Goal: Task Accomplishment & Management: Manage account settings

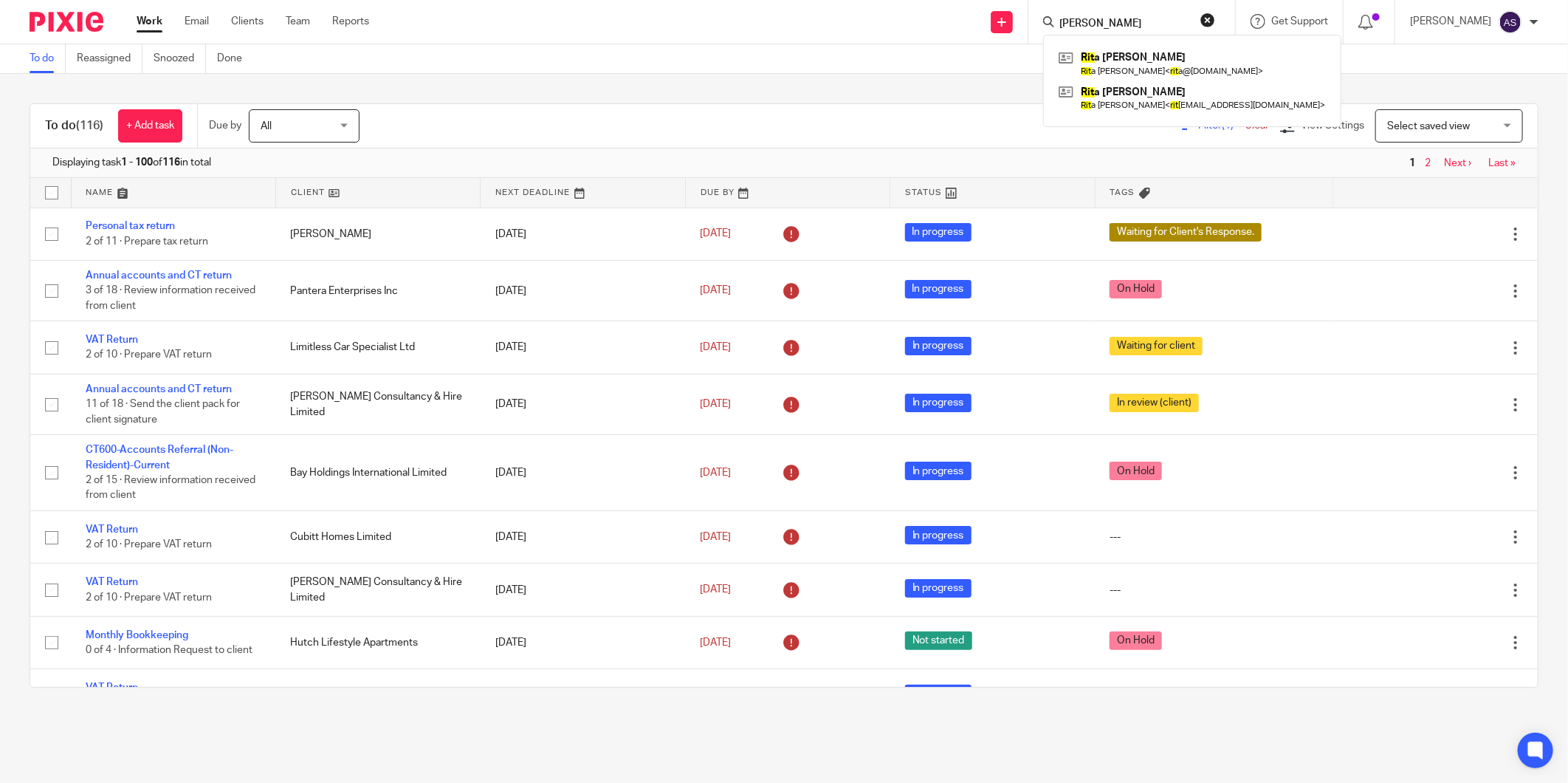
click at [1100, 20] on input "kai rit" at bounding box center [1124, 24] width 133 height 14
drag, startPoint x: 1084, startPoint y: 20, endPoint x: 1136, endPoint y: 20, distance: 52.0
click at [1136, 20] on input "kai rit" at bounding box center [1124, 24] width 133 height 14
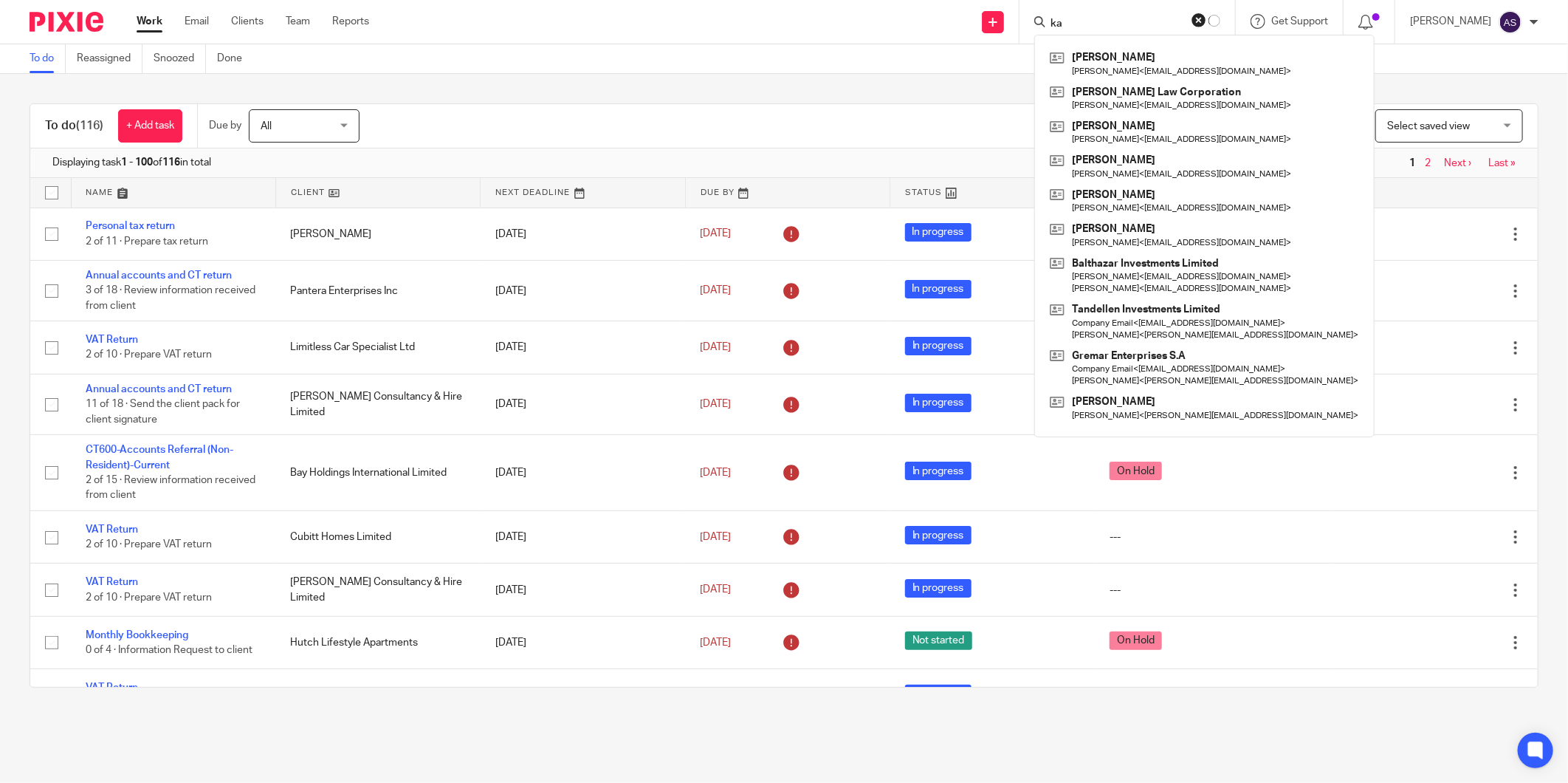
type input "k"
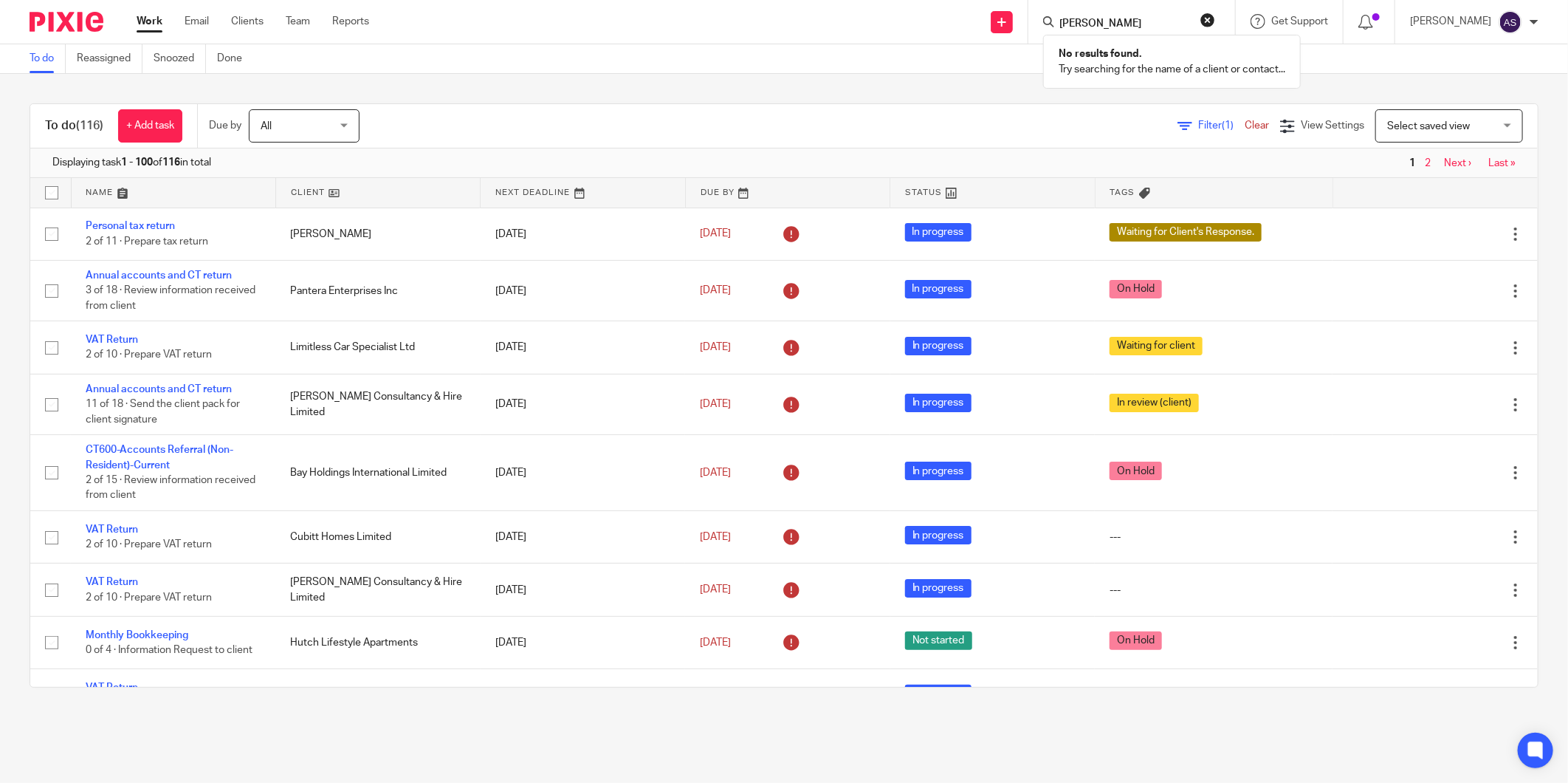
type input "ritcher"
click at [1215, 24] on button "reset" at bounding box center [1207, 20] width 15 height 15
click at [1170, 27] on input "Search" at bounding box center [1124, 24] width 133 height 14
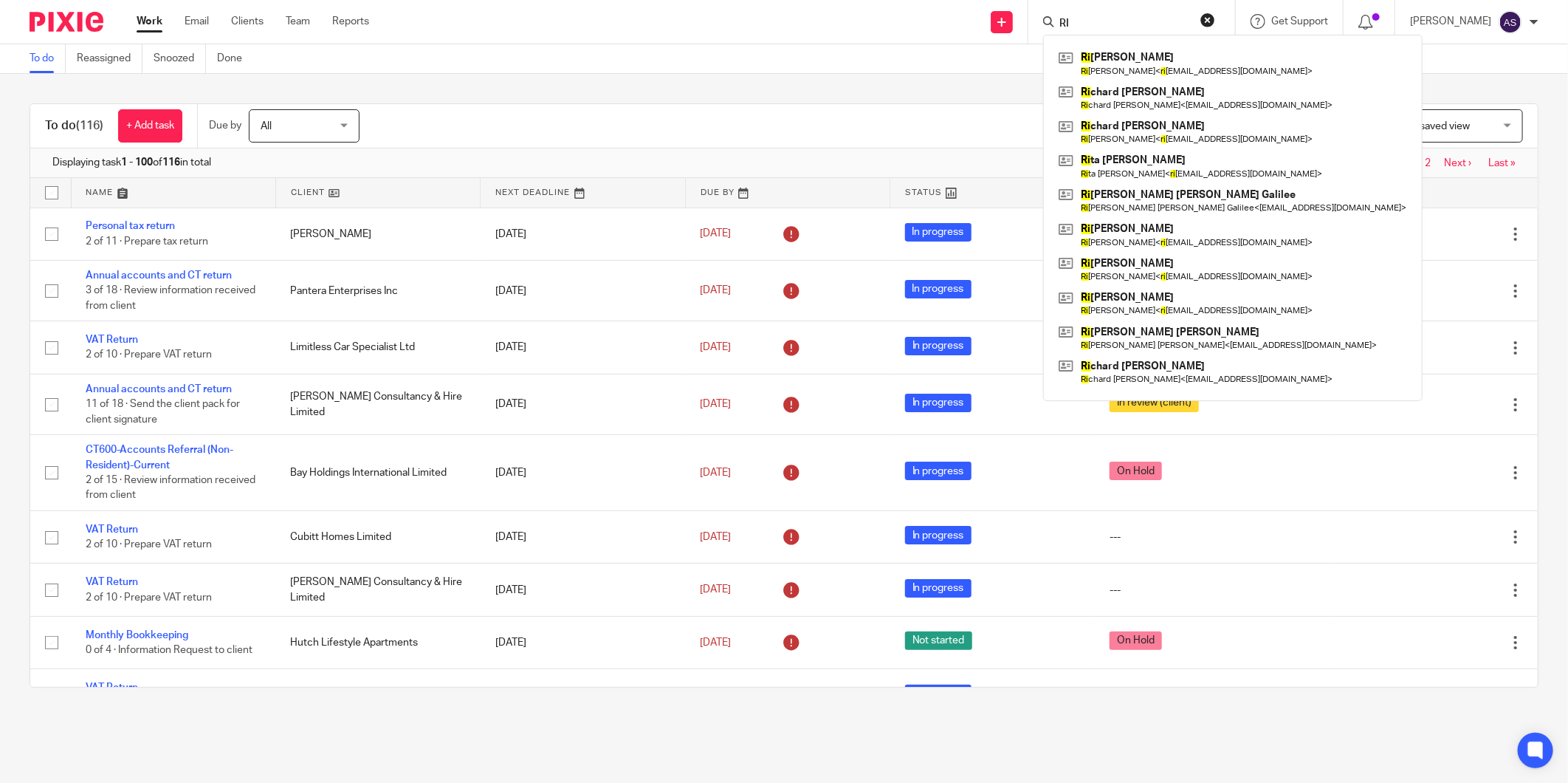
type input "R"
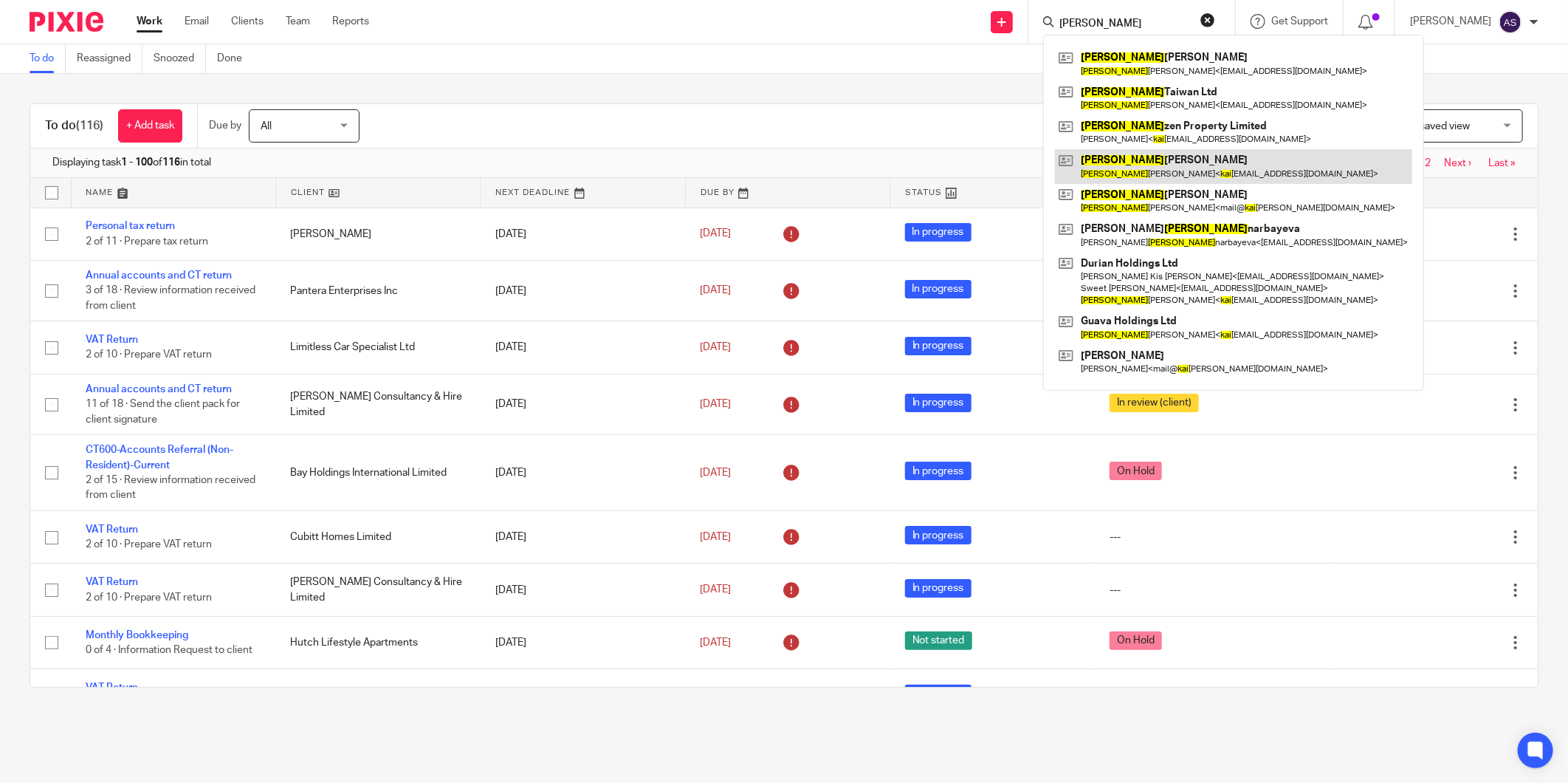
type input "Kai"
click at [1156, 180] on link at bounding box center [1233, 166] width 358 height 34
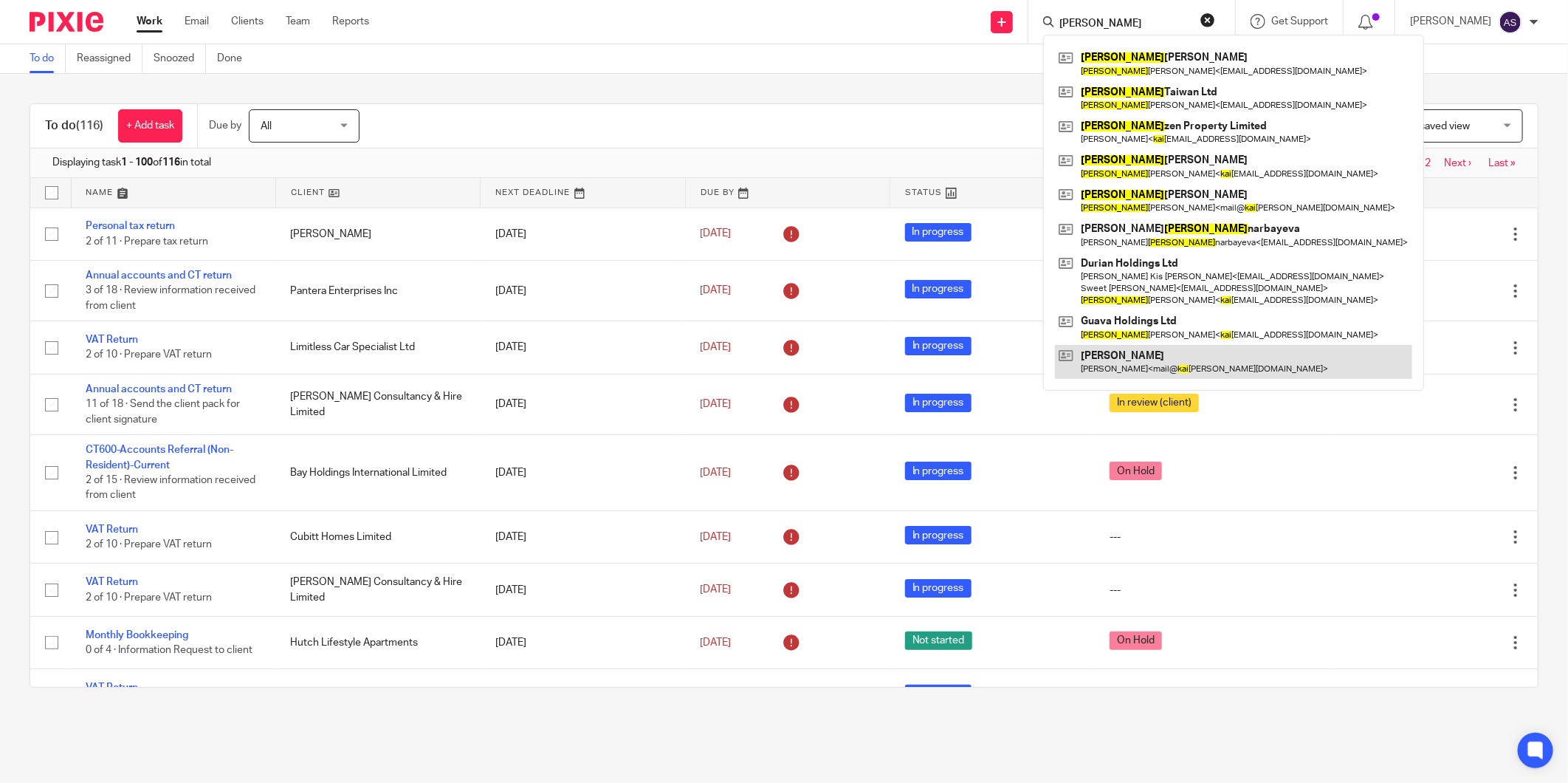
click at [1130, 355] on link at bounding box center [1233, 362] width 358 height 34
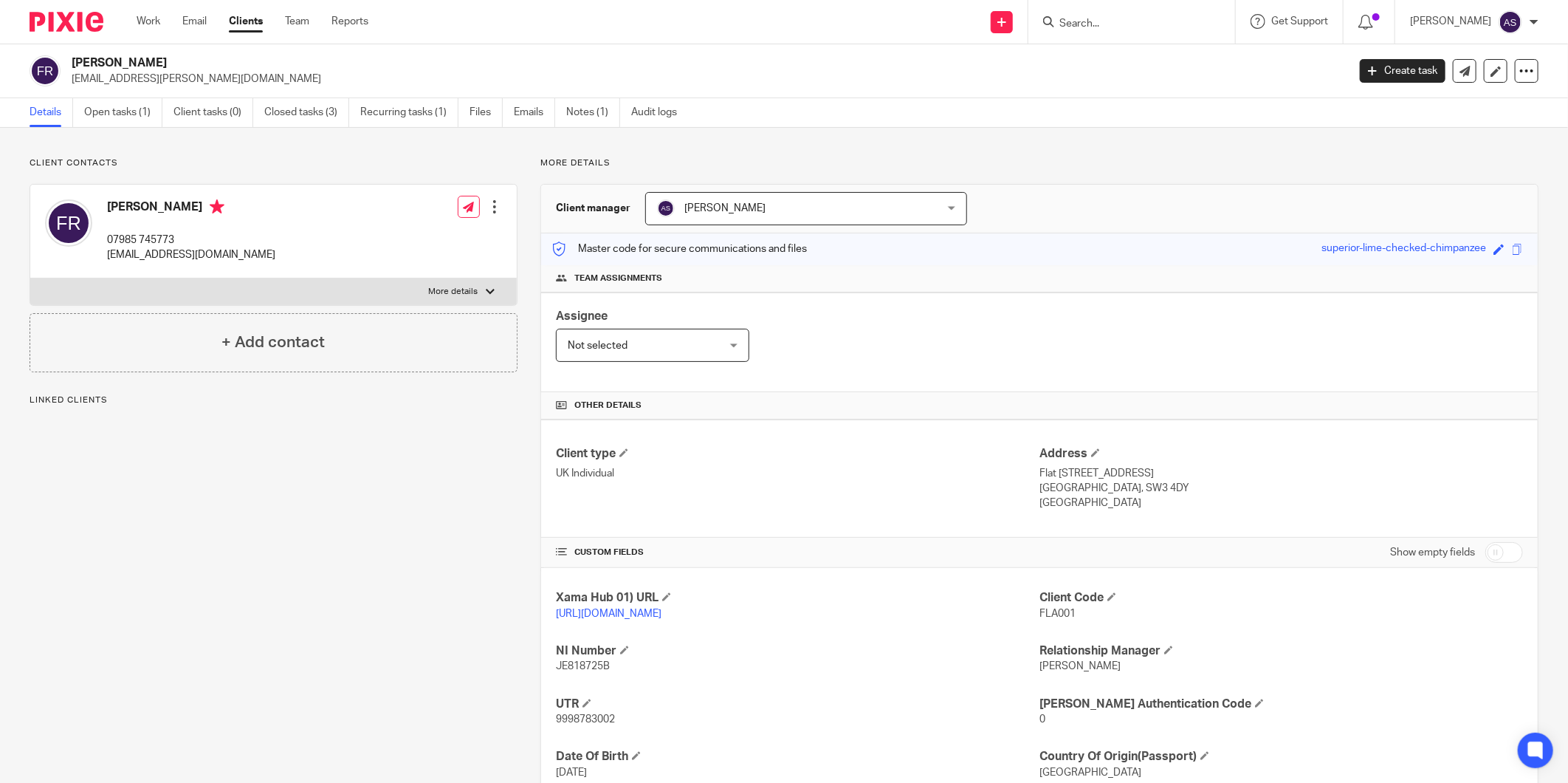
click at [1090, 25] on input "Search" at bounding box center [1124, 24] width 133 height 14
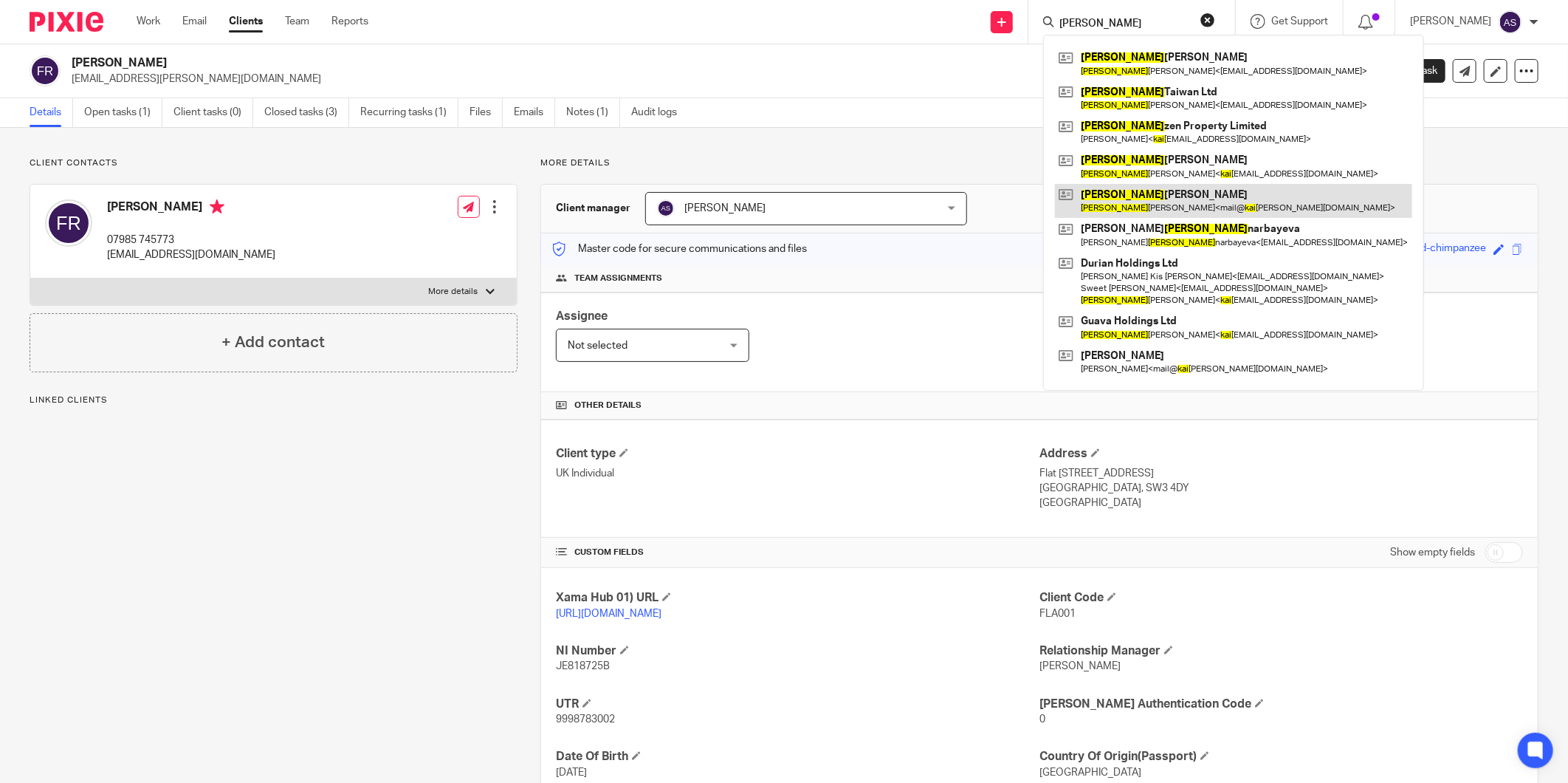
type input "Kai"
click at [1144, 204] on link at bounding box center [1233, 200] width 358 height 34
click at [130, 109] on link "Open tasks (1)" at bounding box center [123, 113] width 78 height 29
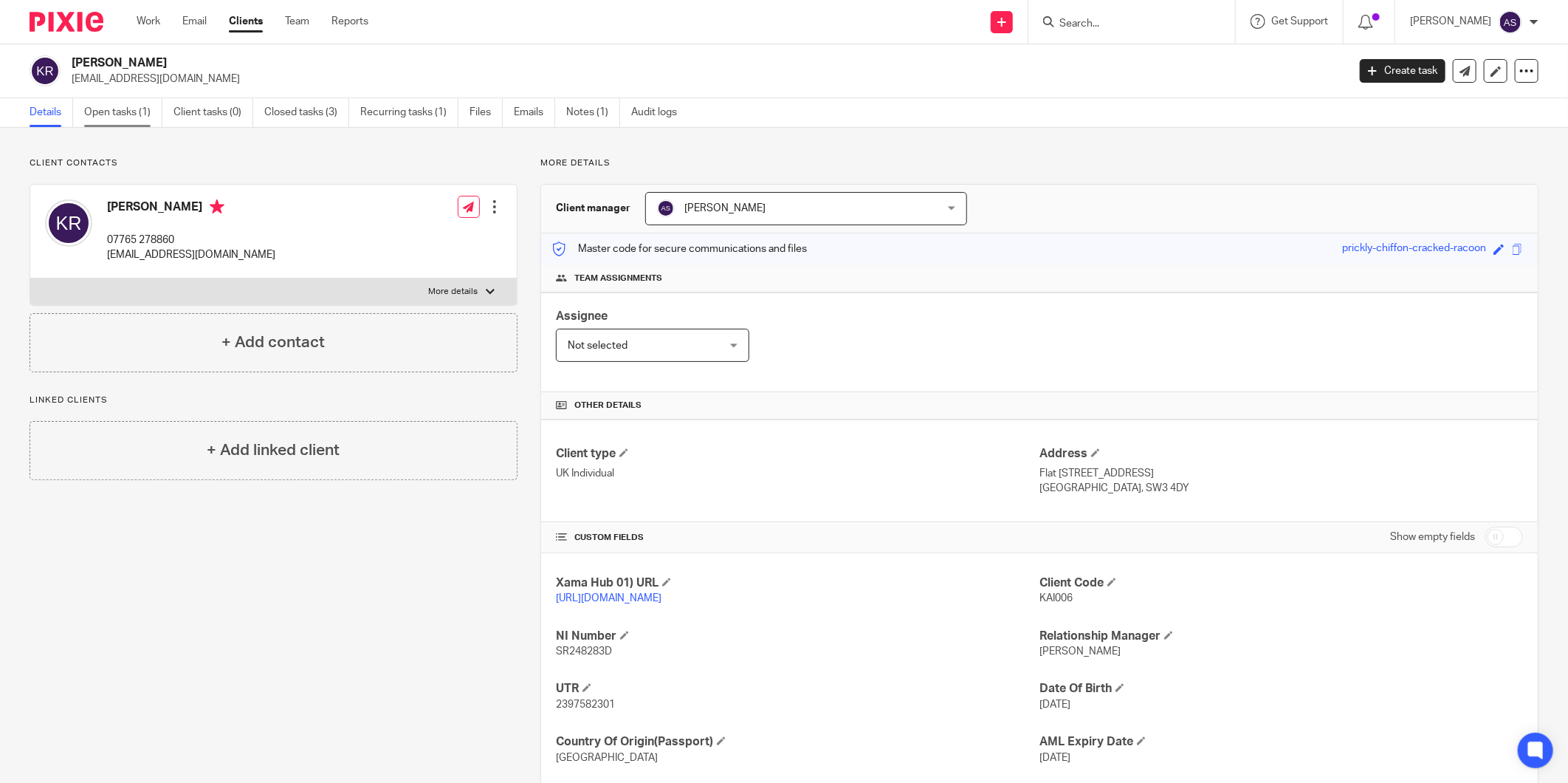
click at [133, 113] on link "Open tasks (1)" at bounding box center [123, 113] width 78 height 29
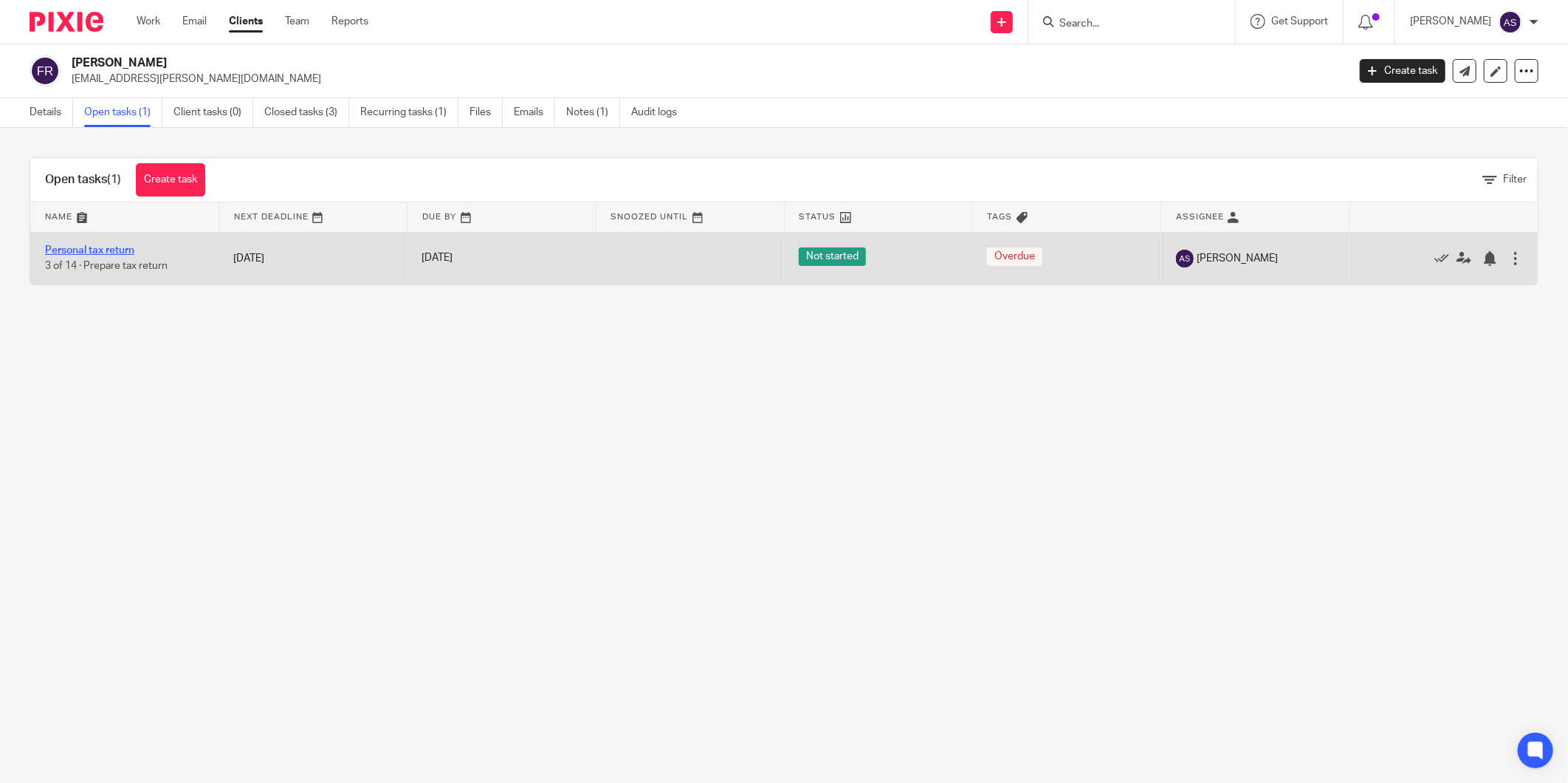
click at [120, 251] on link "Personal tax return" at bounding box center [90, 250] width 89 height 10
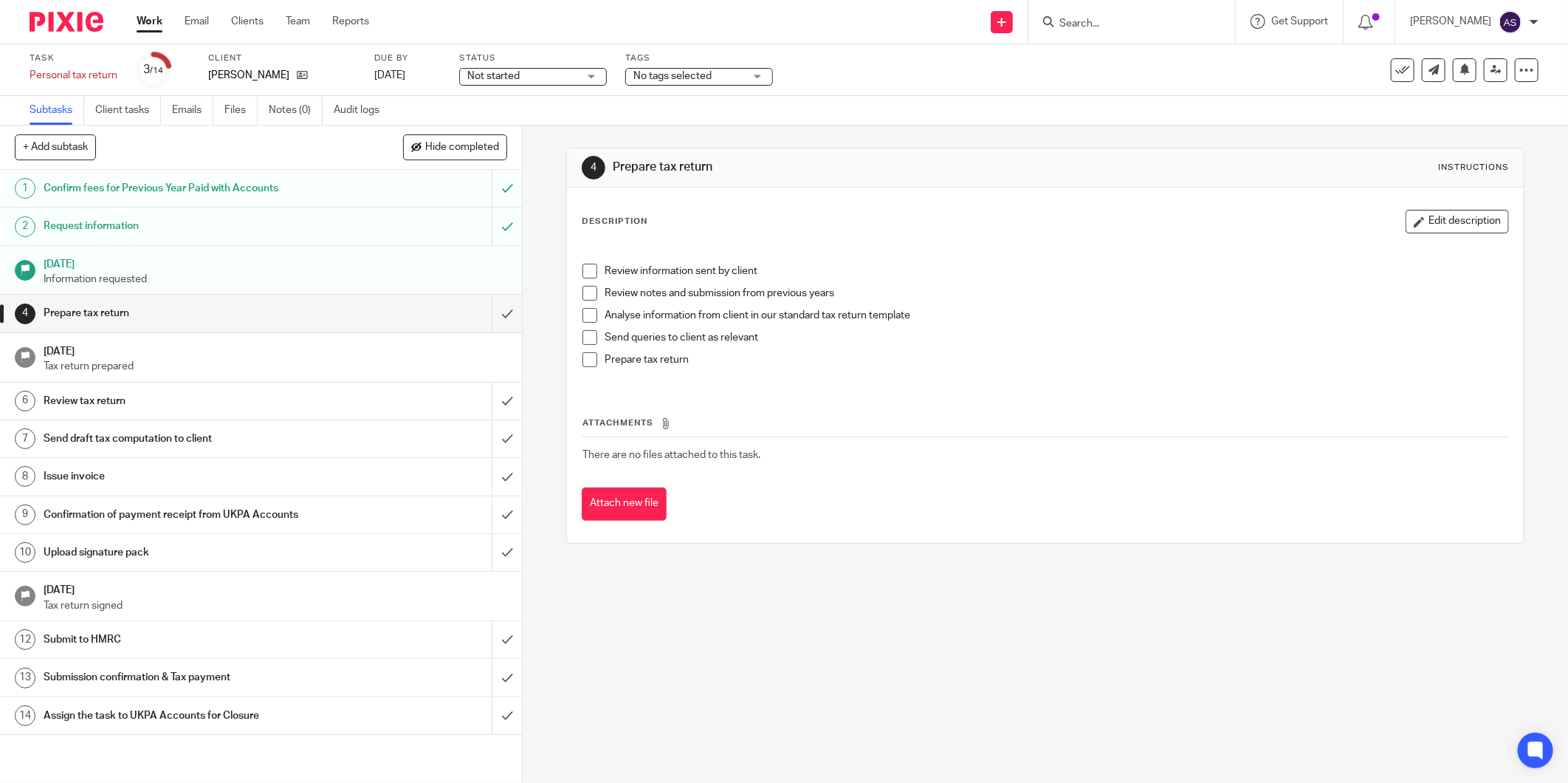
click at [562, 76] on span "Not started" at bounding box center [522, 76] width 110 height 16
click at [530, 134] on li "In progress" at bounding box center [532, 130] width 146 height 30
click at [707, 72] on span "No tags selected" at bounding box center [672, 76] width 78 height 10
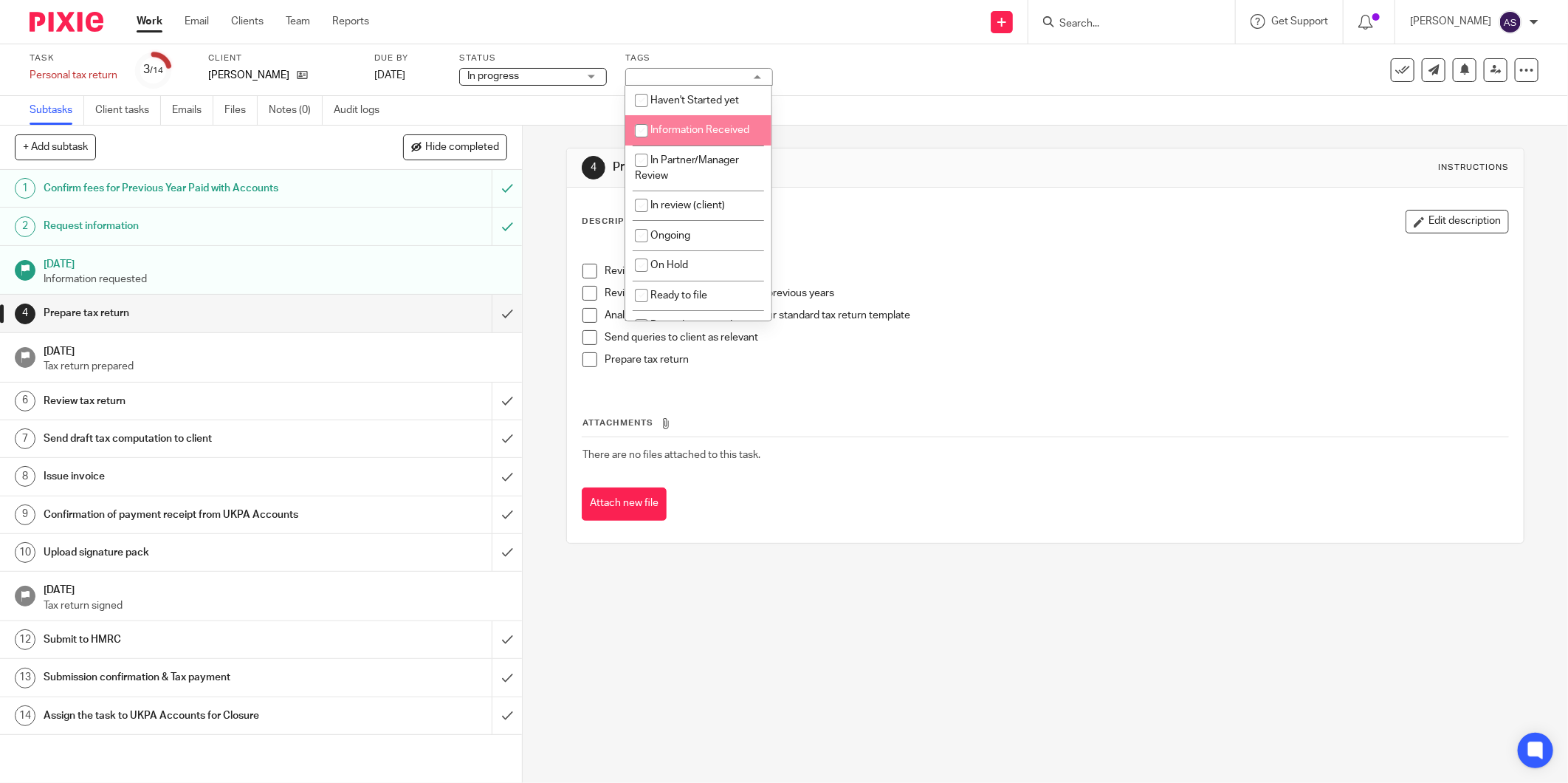
click at [679, 128] on span "Information Received" at bounding box center [699, 130] width 99 height 10
checkbox input "true"
click at [1021, 273] on p "Review information sent by client" at bounding box center [1056, 271] width 904 height 15
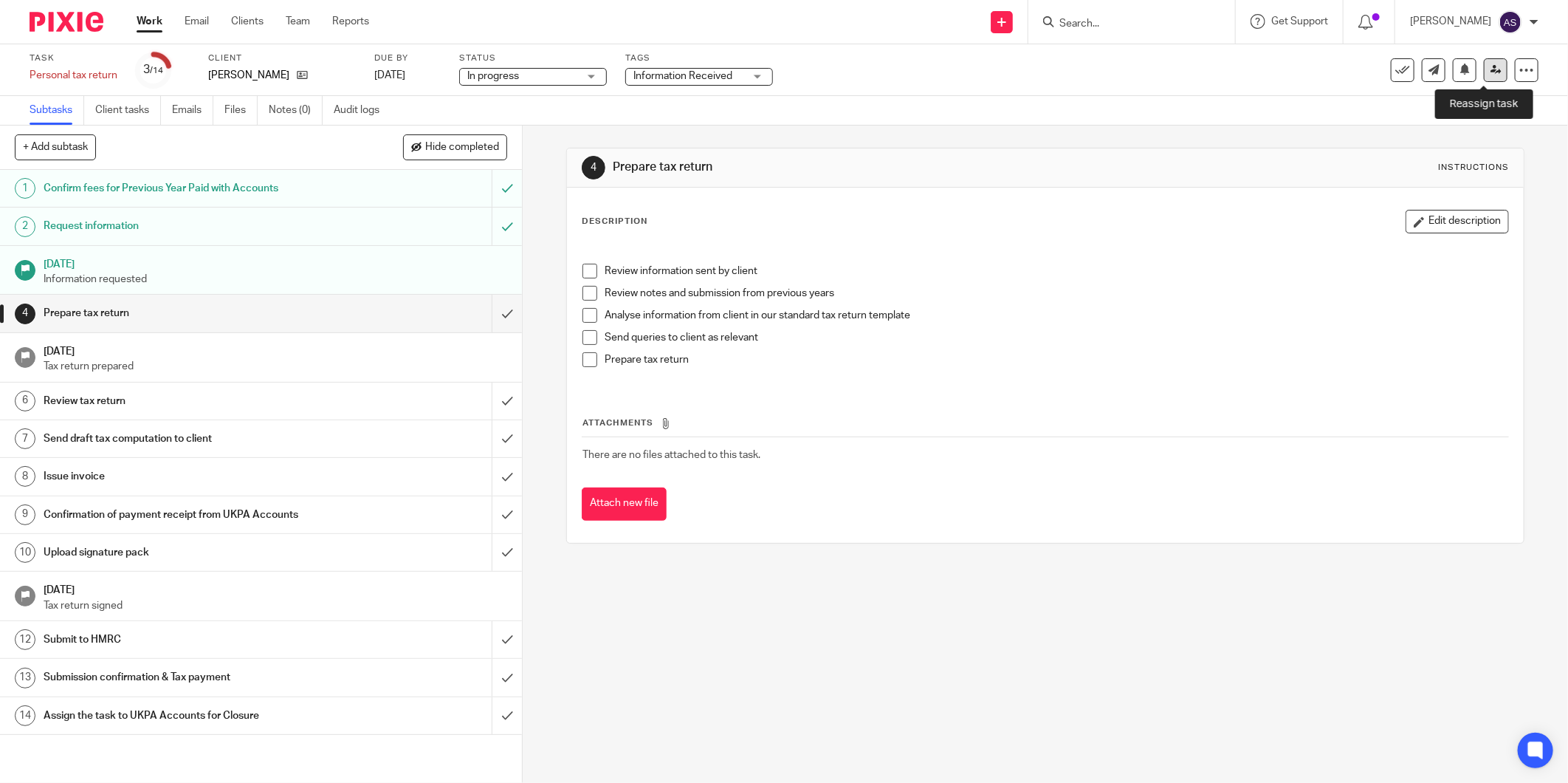
click at [1489, 78] on link at bounding box center [1496, 70] width 24 height 24
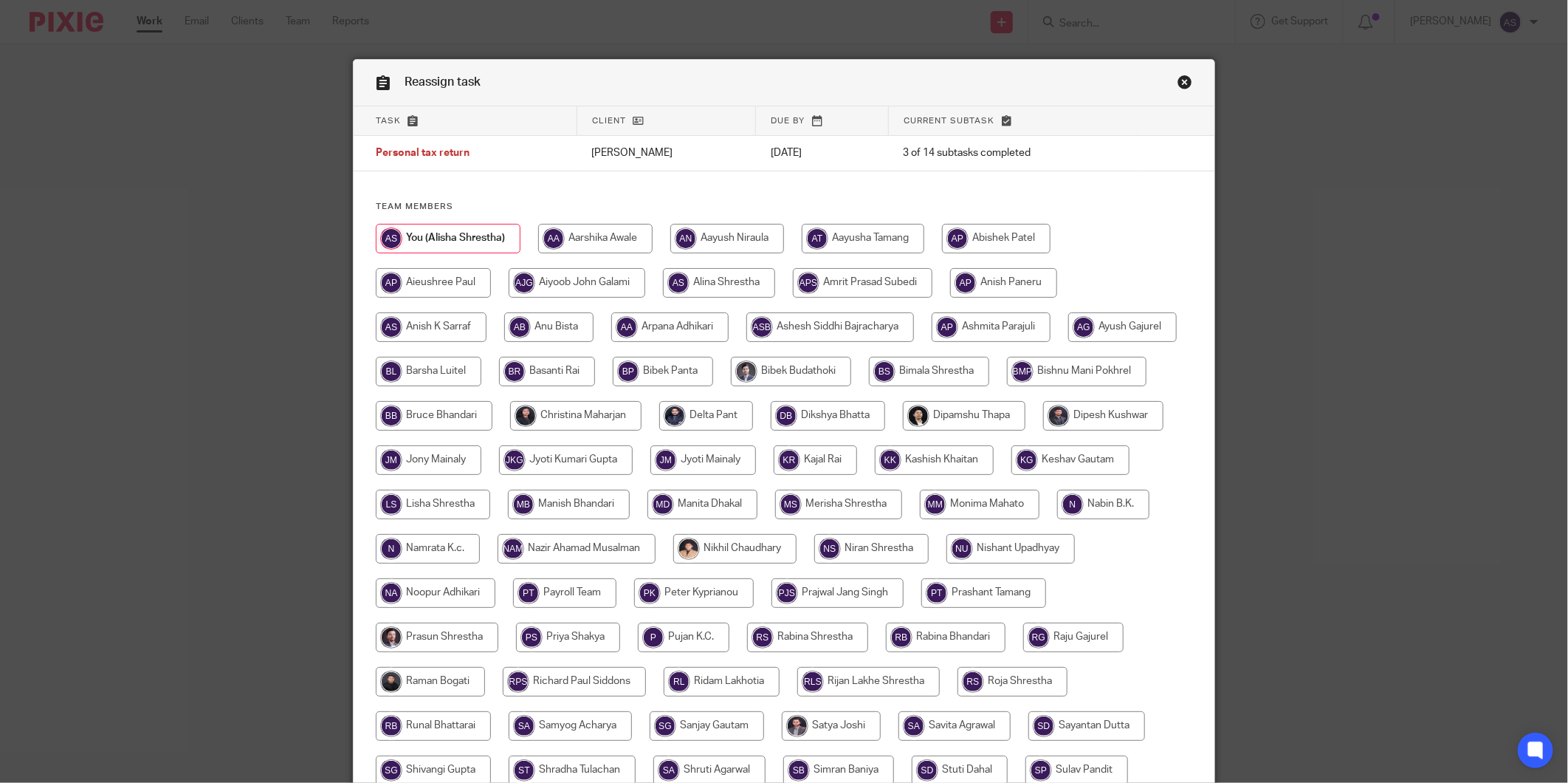
click at [563, 334] on input "radio" at bounding box center [548, 327] width 89 height 29
radio input "true"
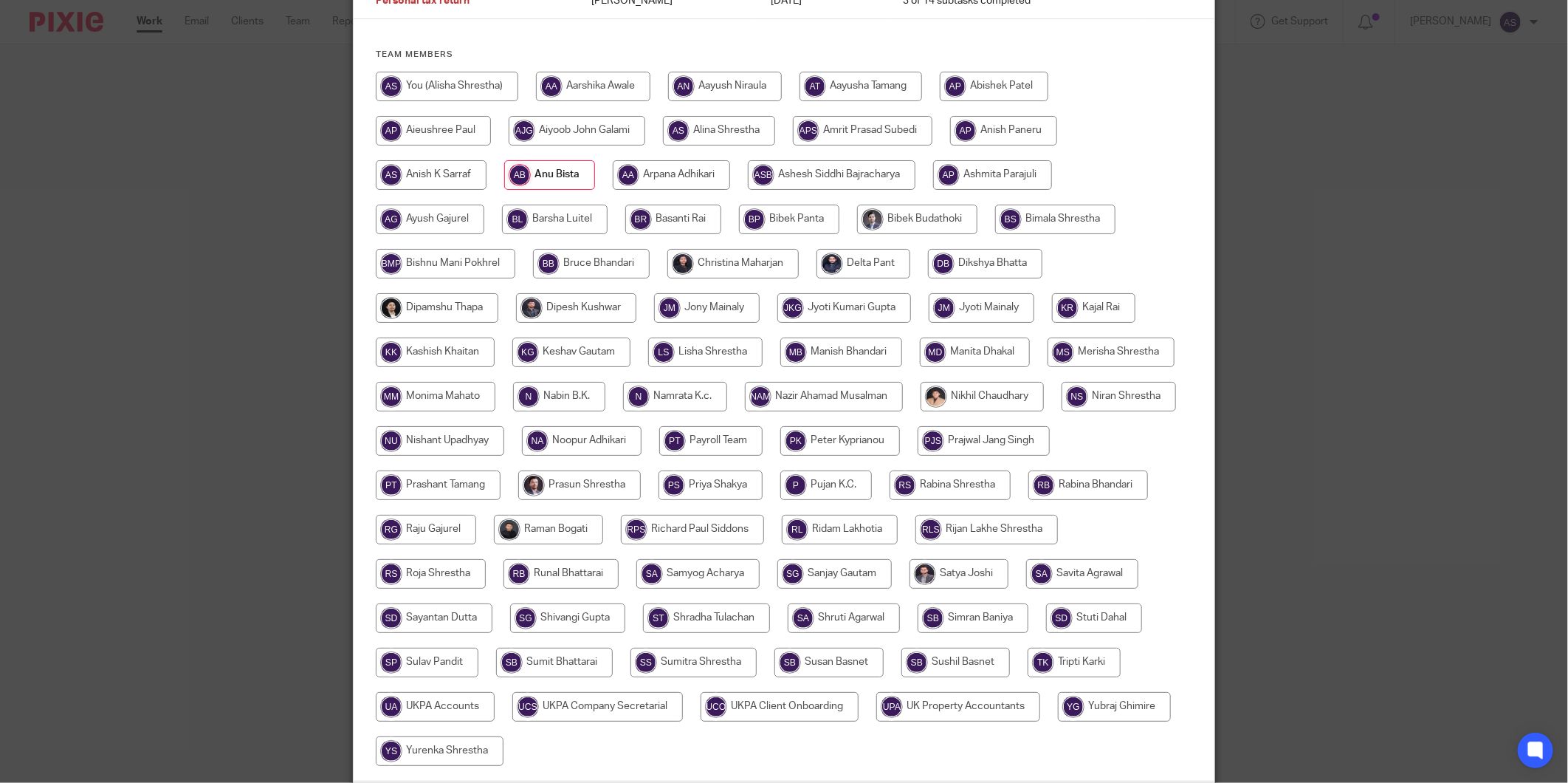
scroll to position [272, 0]
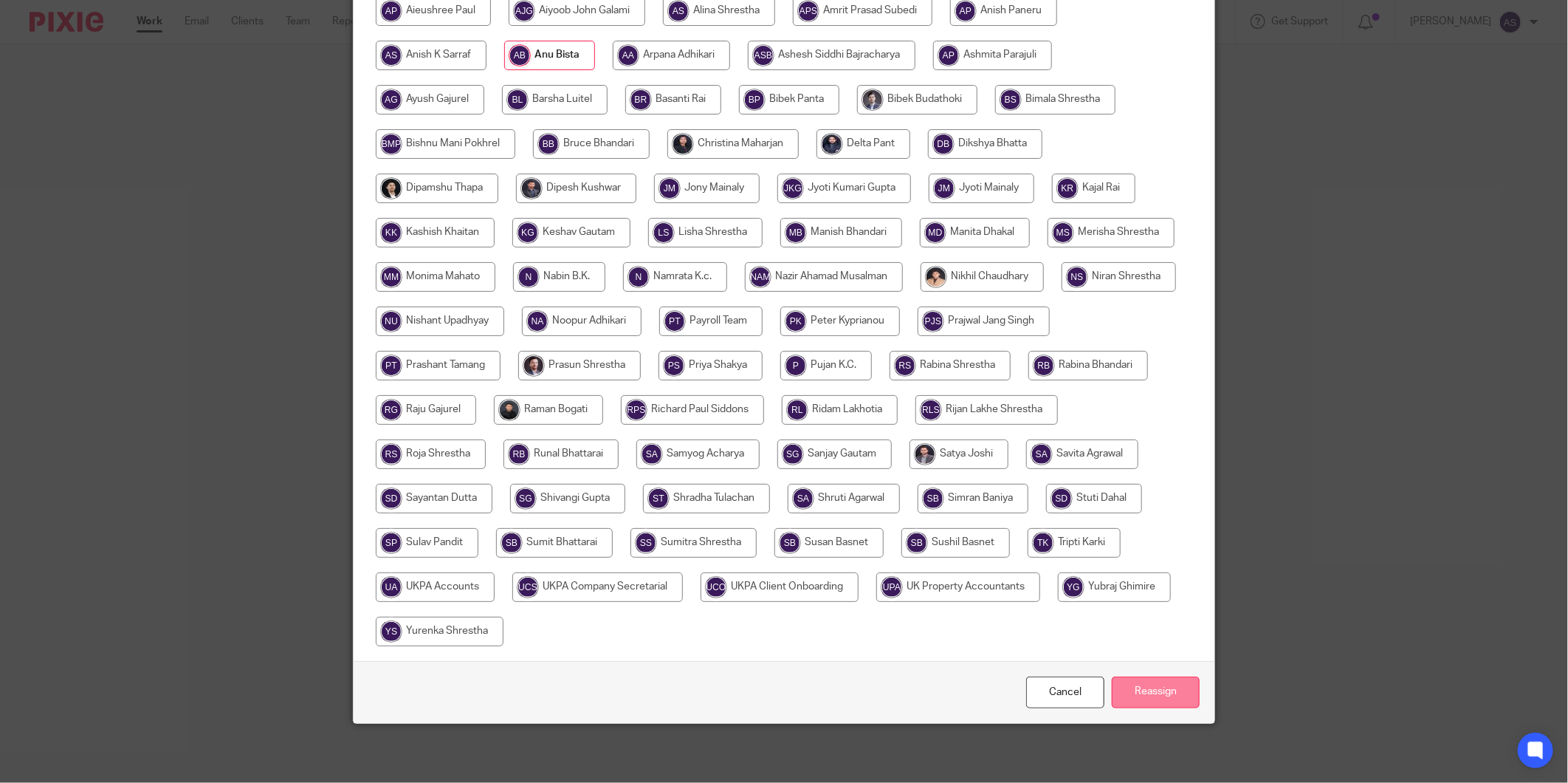
click at [1152, 684] on input "Reassign" at bounding box center [1156, 692] width 88 height 32
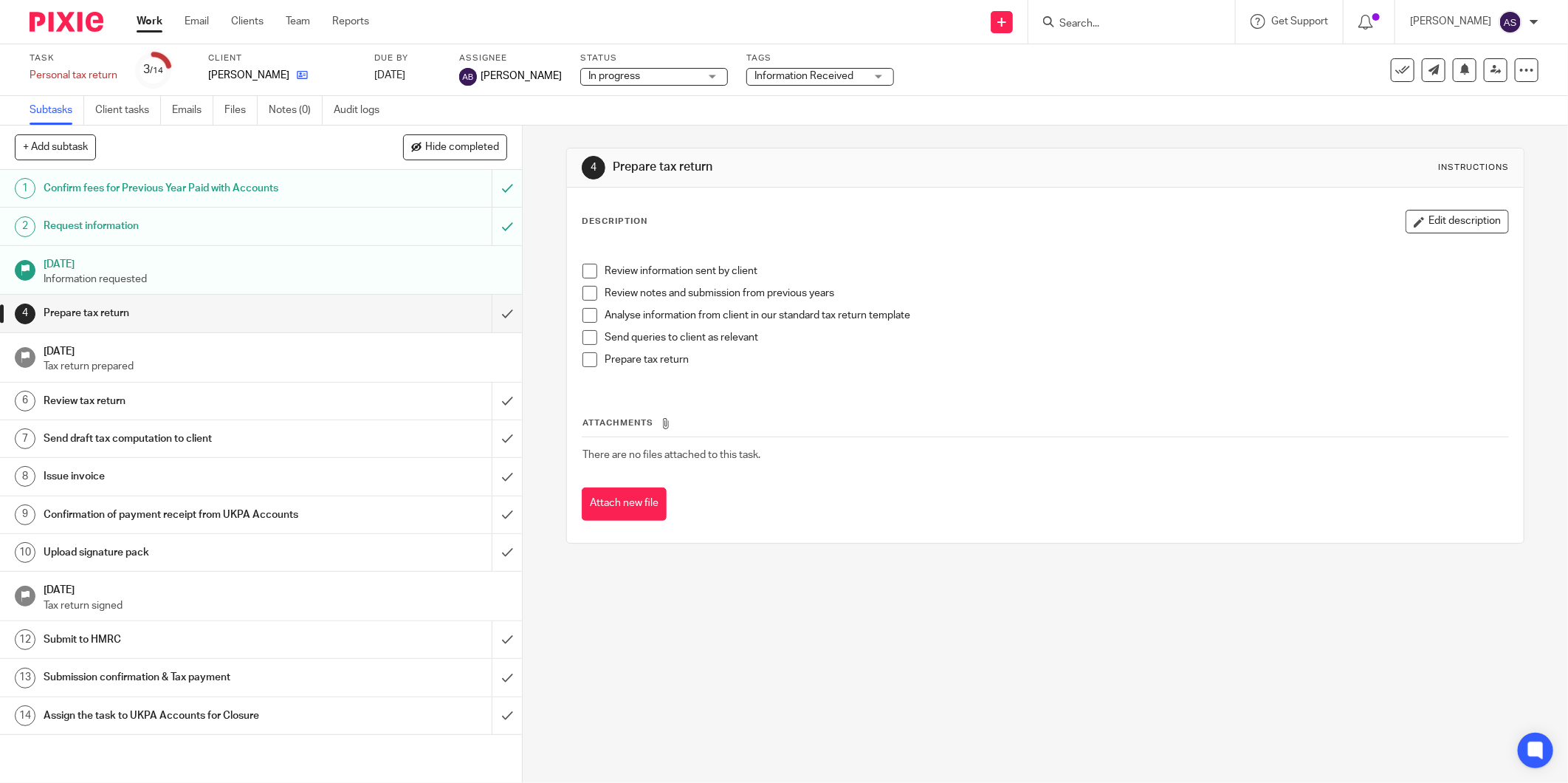
click at [289, 68] on link at bounding box center [298, 75] width 18 height 15
click at [682, 75] on span "No tags selected" at bounding box center [672, 76] width 78 height 10
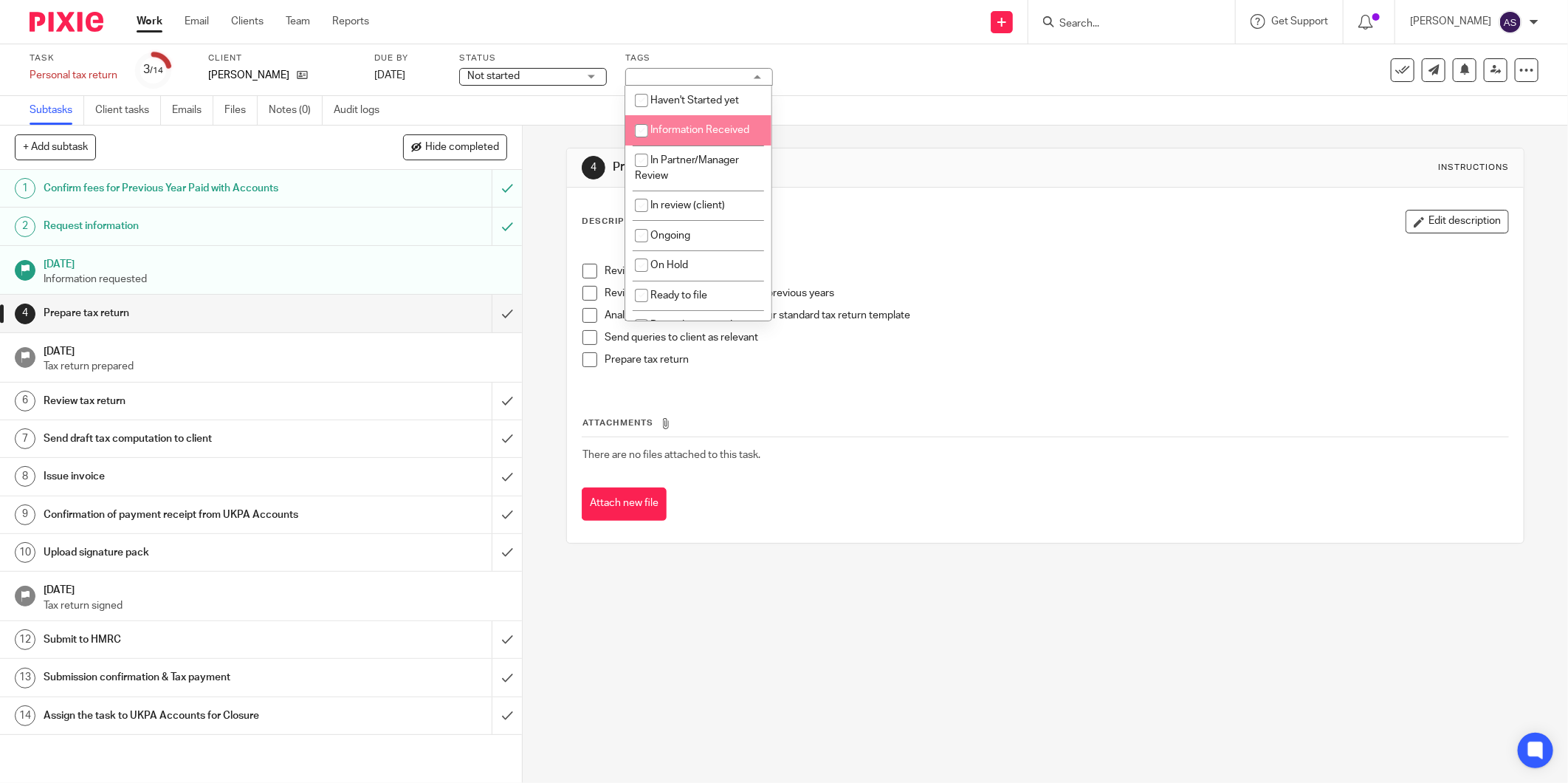
click at [666, 130] on span "Information Received" at bounding box center [699, 130] width 99 height 10
checkbox input "true"
click at [537, 75] on span "Not started" at bounding box center [522, 76] width 110 height 16
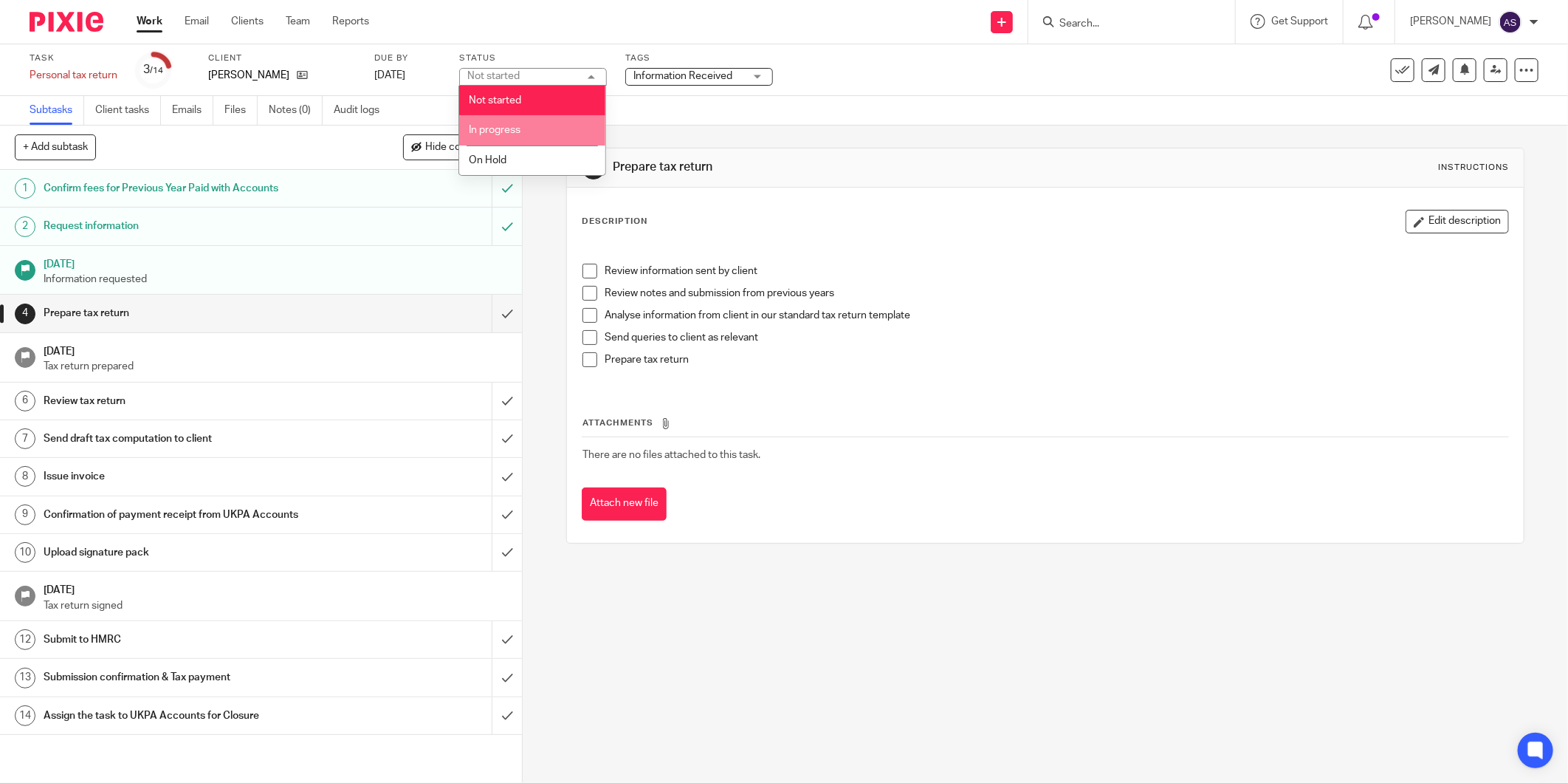
click at [520, 127] on span "In progress" at bounding box center [494, 130] width 52 height 10
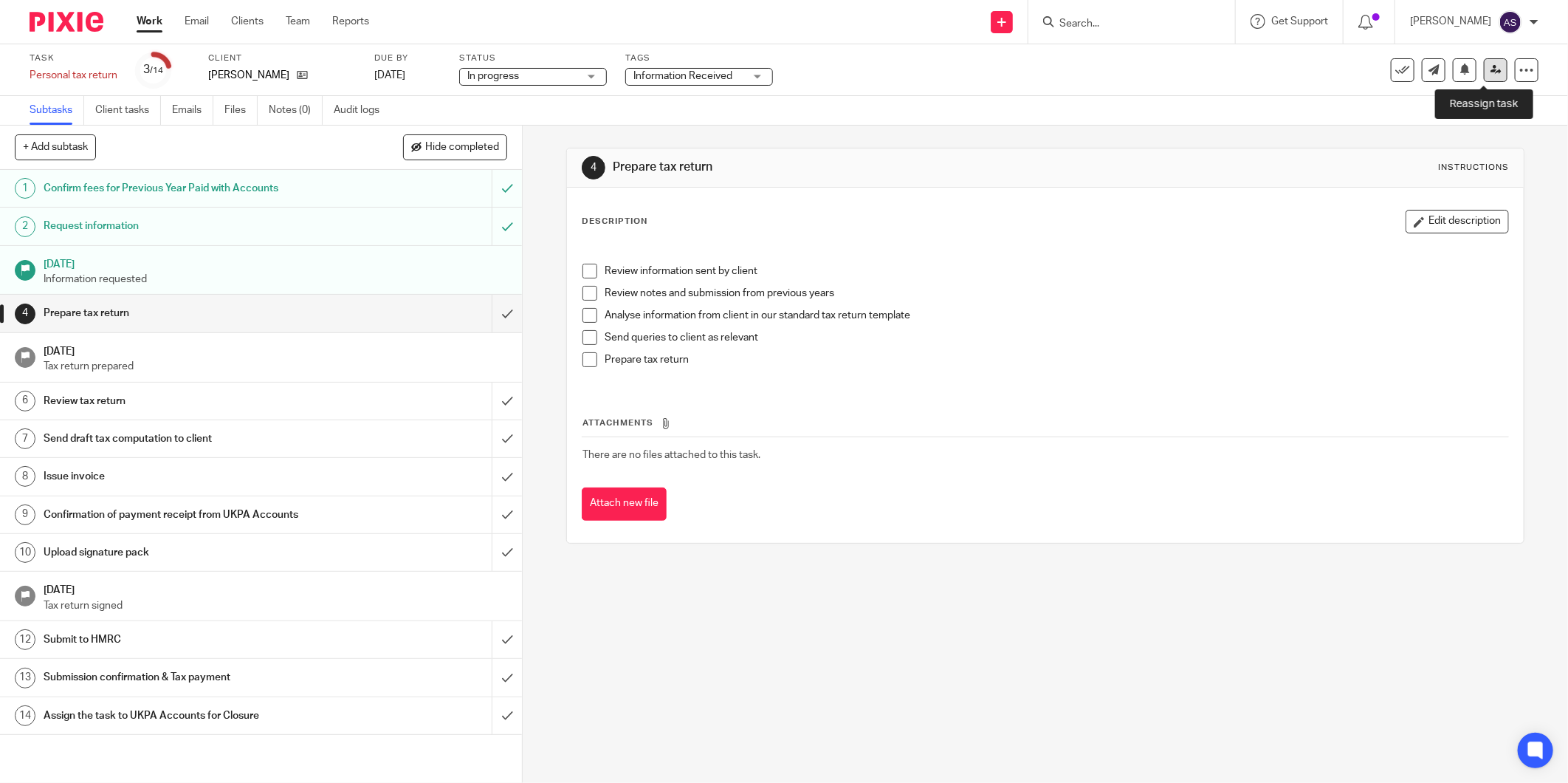
click at [1490, 69] on icon at bounding box center [1496, 70] width 11 height 11
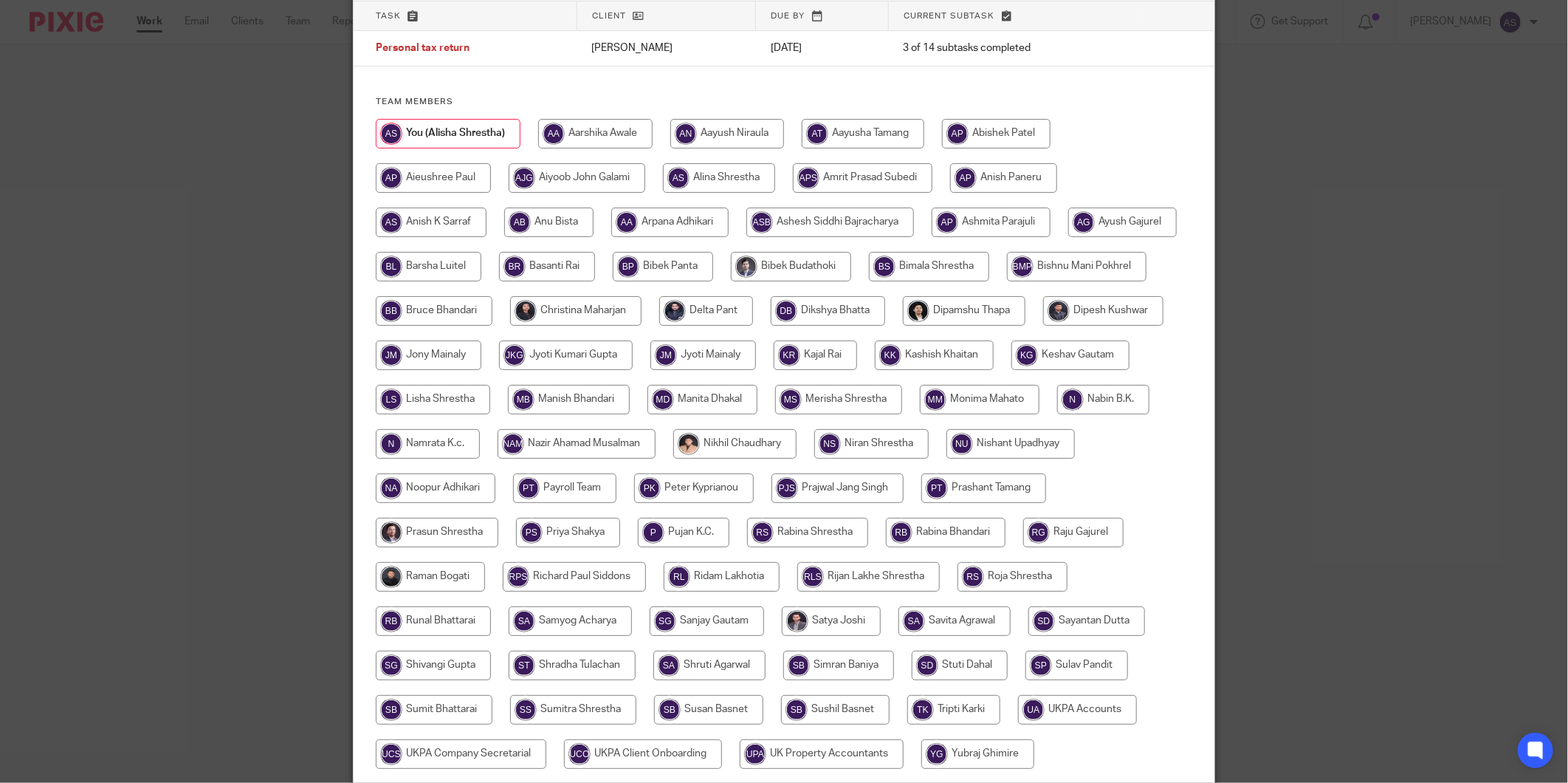
scroll to position [26, 0]
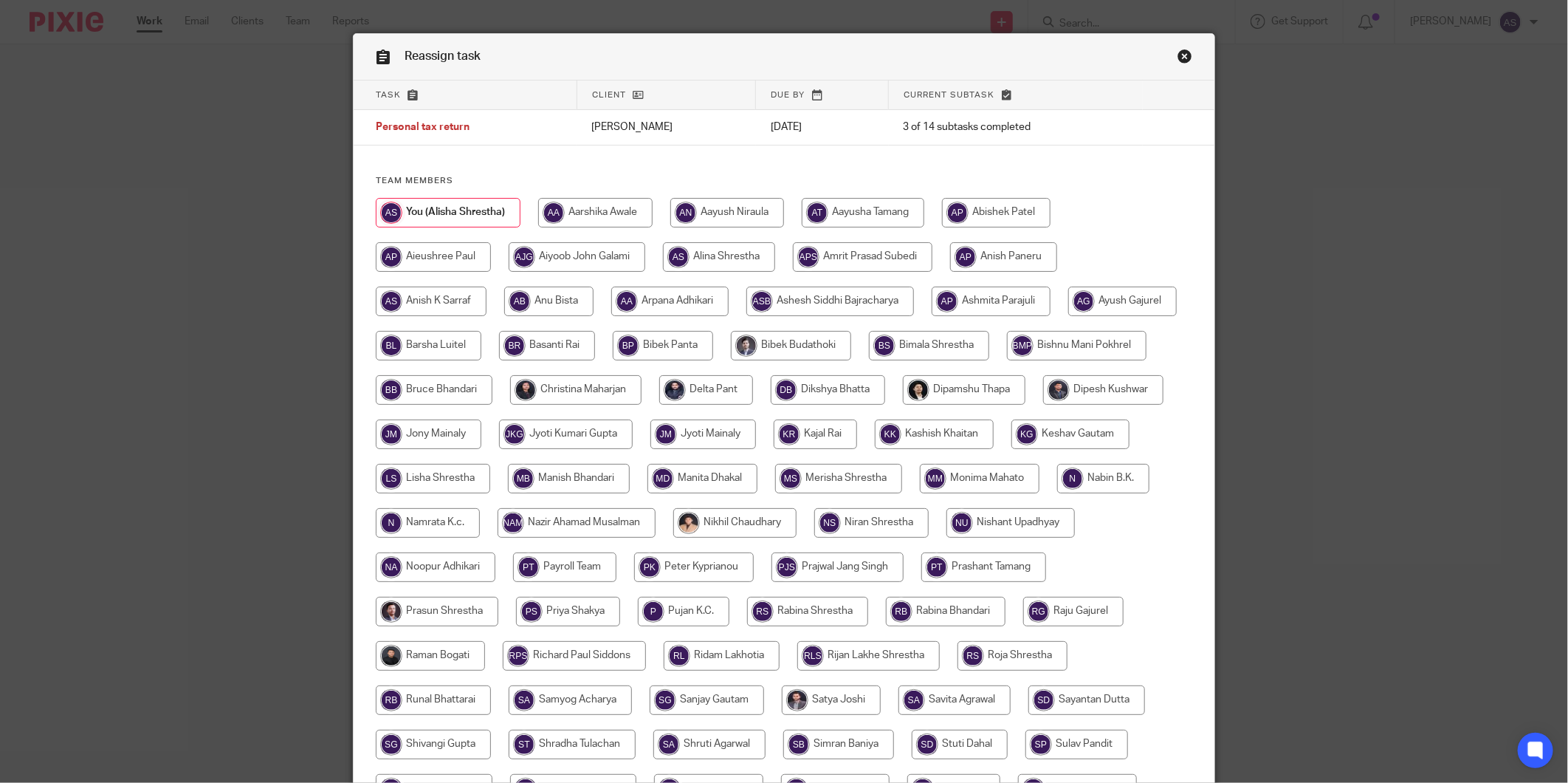
click at [557, 296] on input "radio" at bounding box center [548, 300] width 89 height 29
radio input "true"
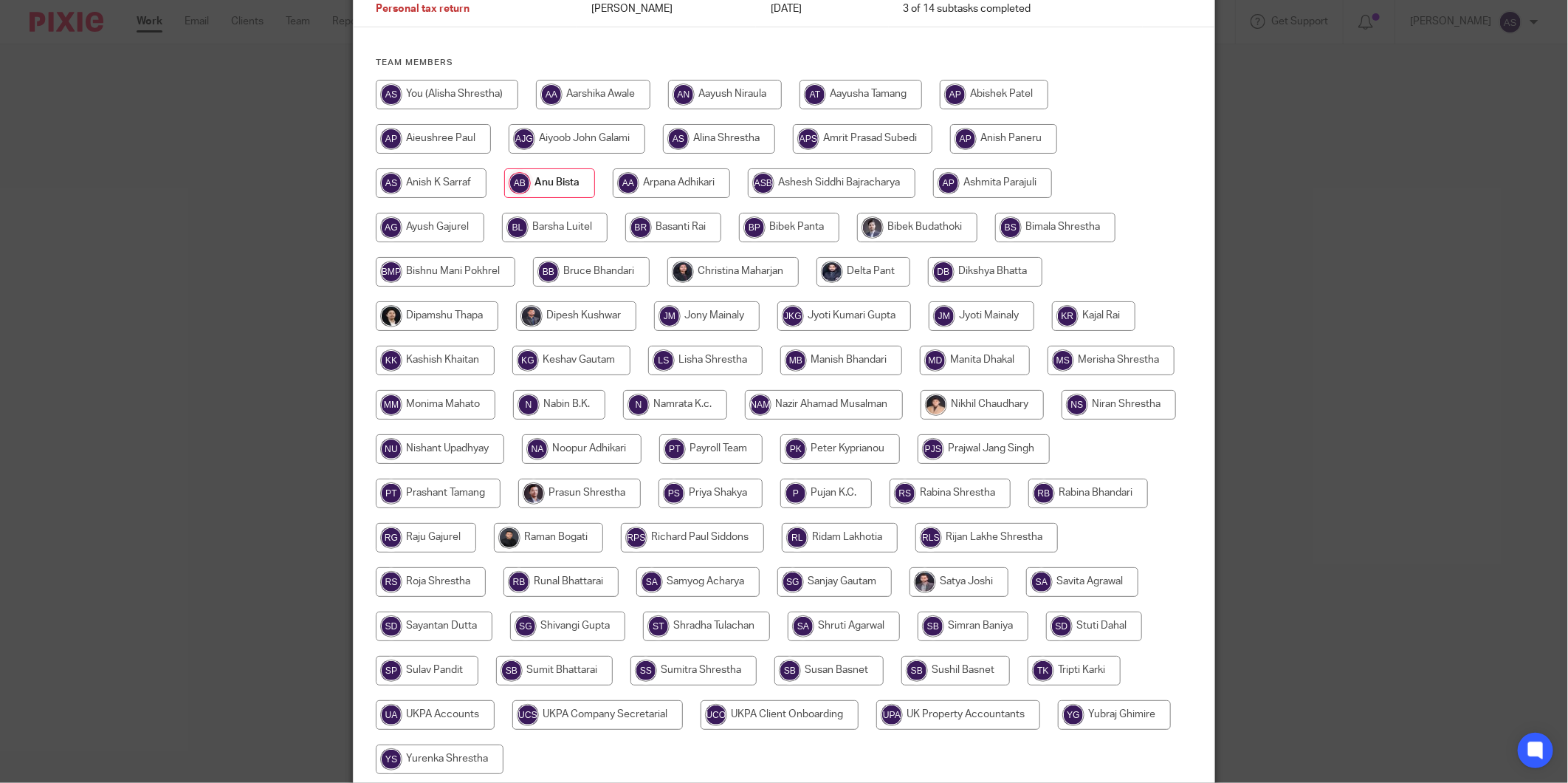
scroll to position [272, 0]
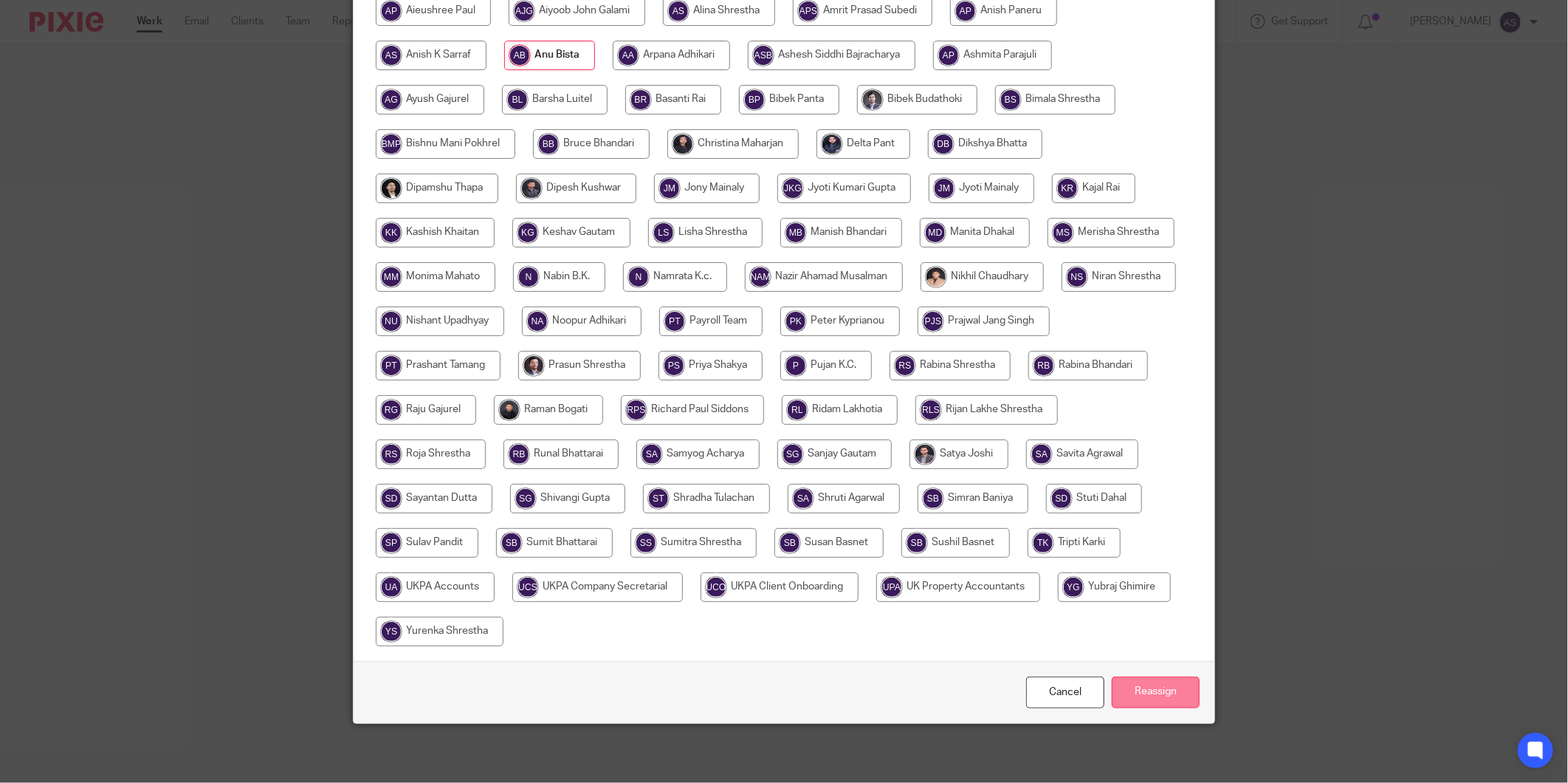
click at [1155, 680] on input "Reassign" at bounding box center [1156, 692] width 88 height 32
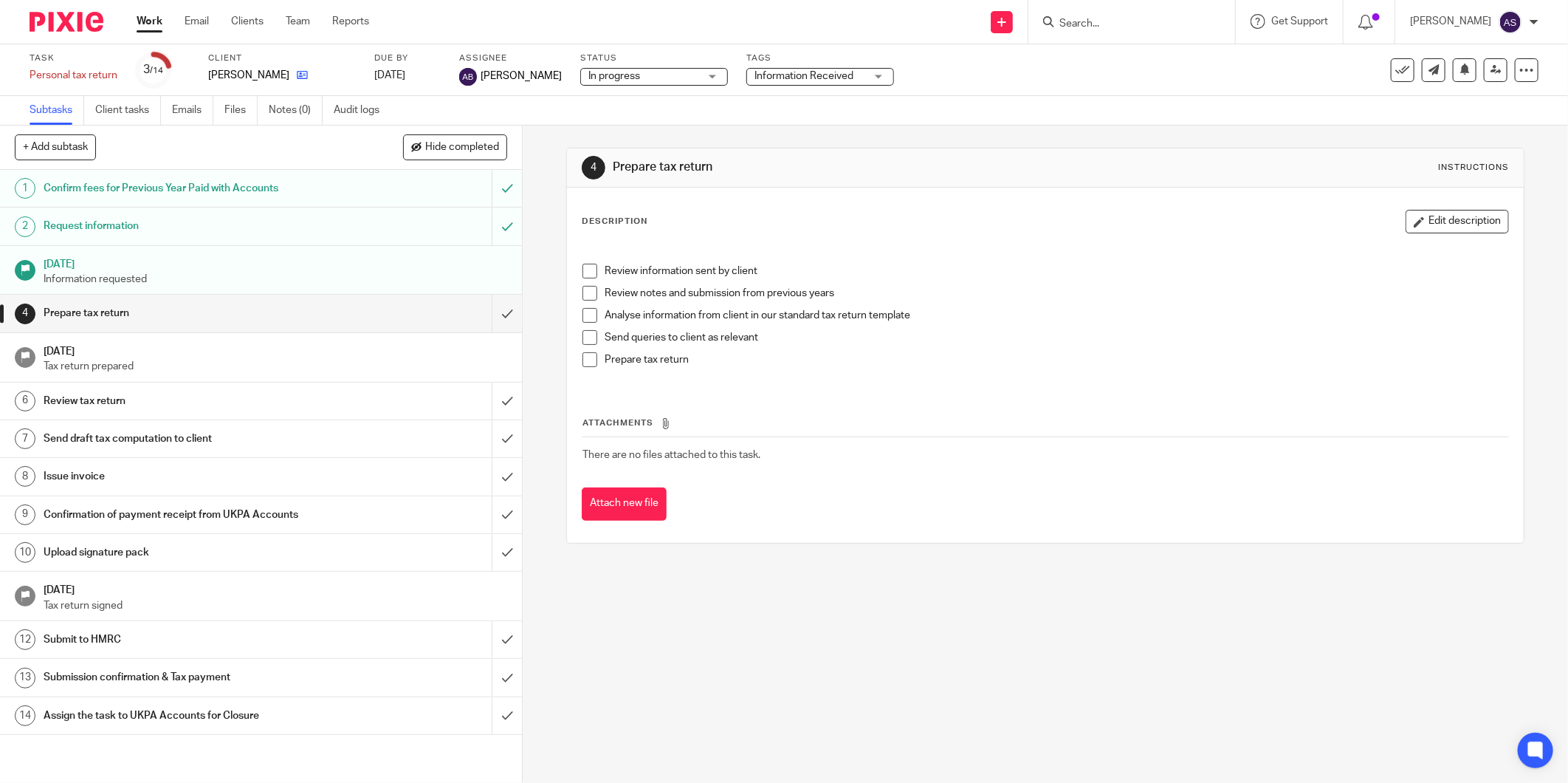
click at [296, 78] on icon at bounding box center [302, 75] width 11 height 11
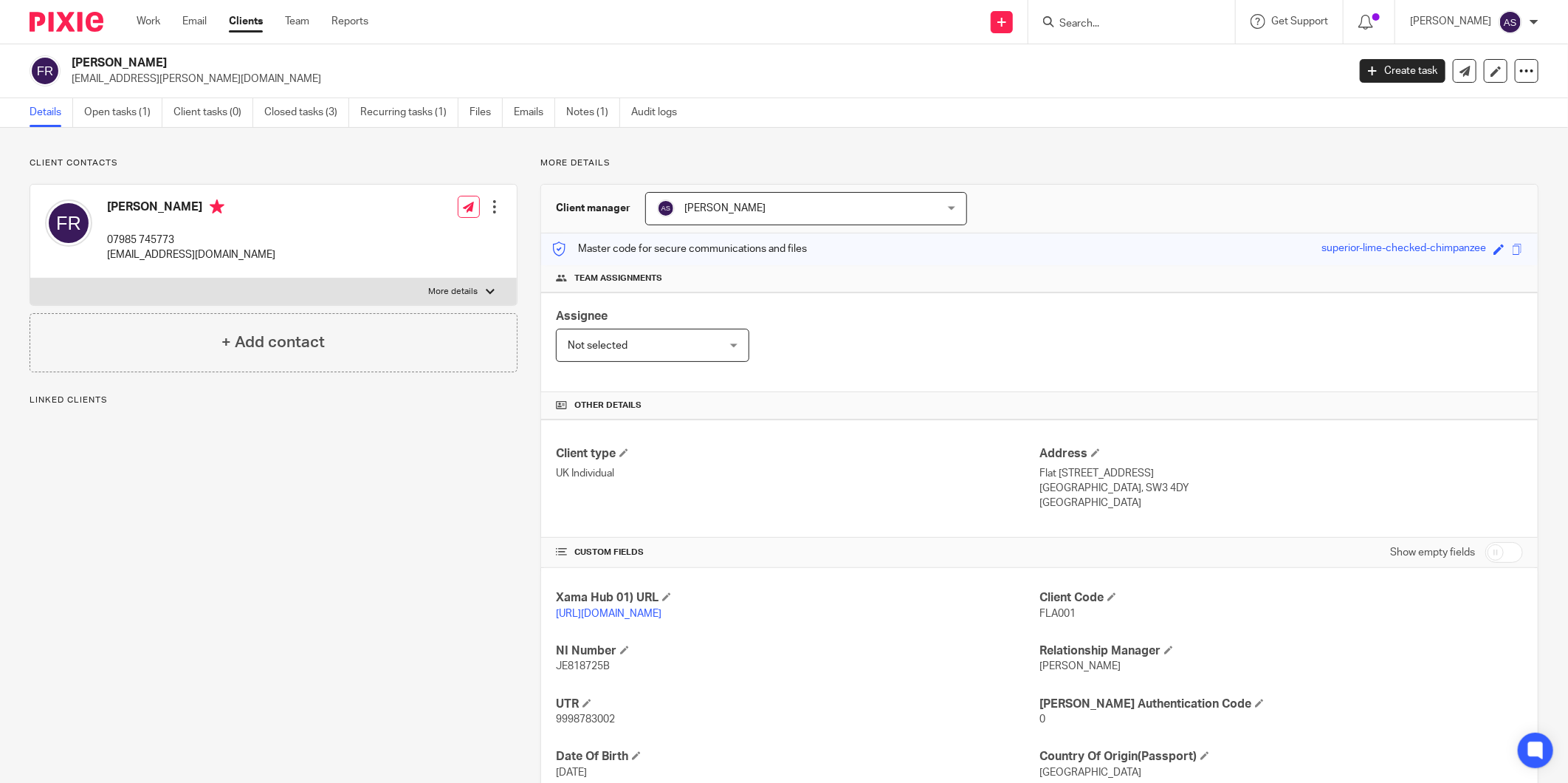
click at [762, 219] on span "[PERSON_NAME]" at bounding box center [781, 207] width 248 height 31
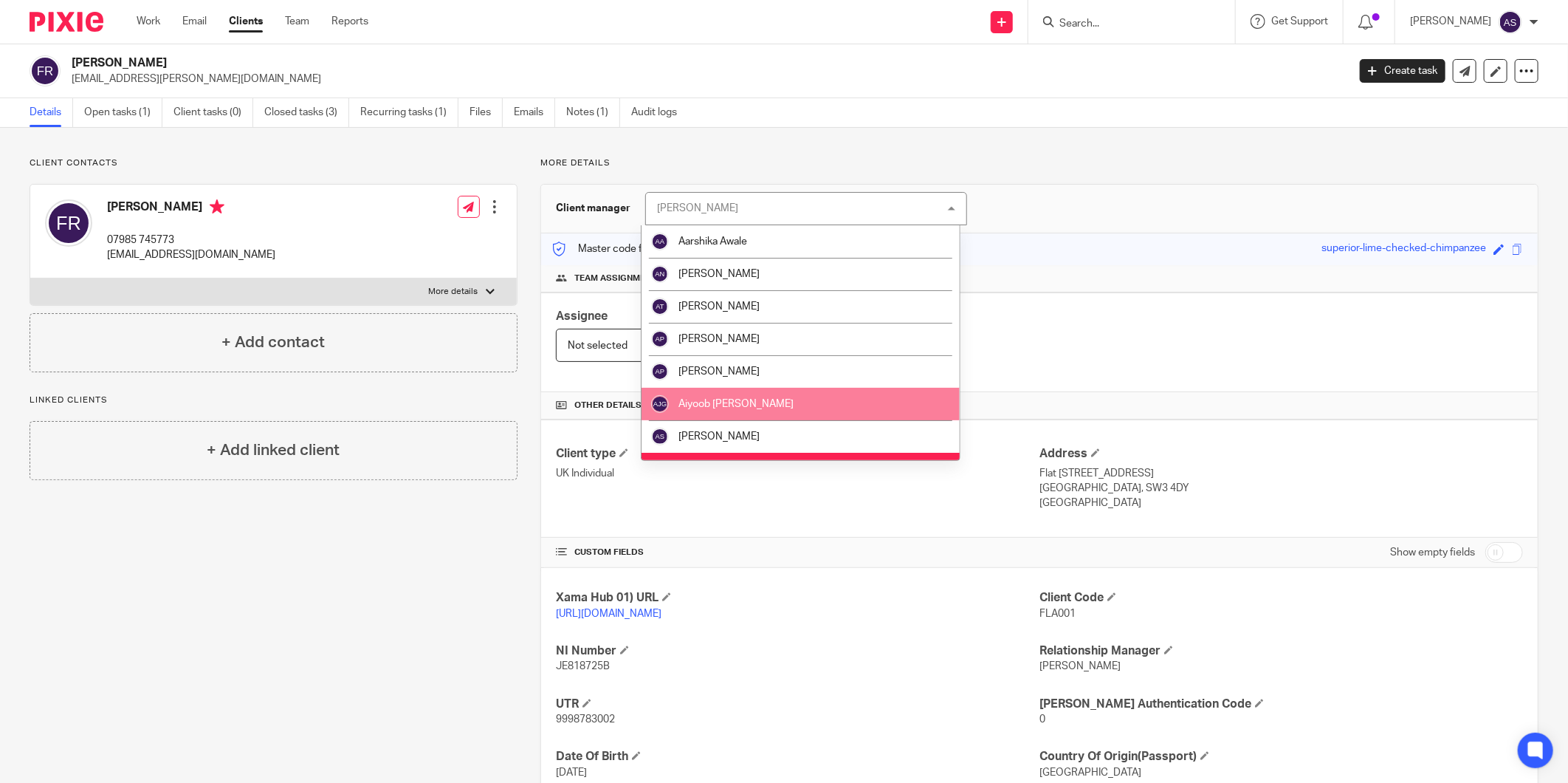
scroll to position [246, 0]
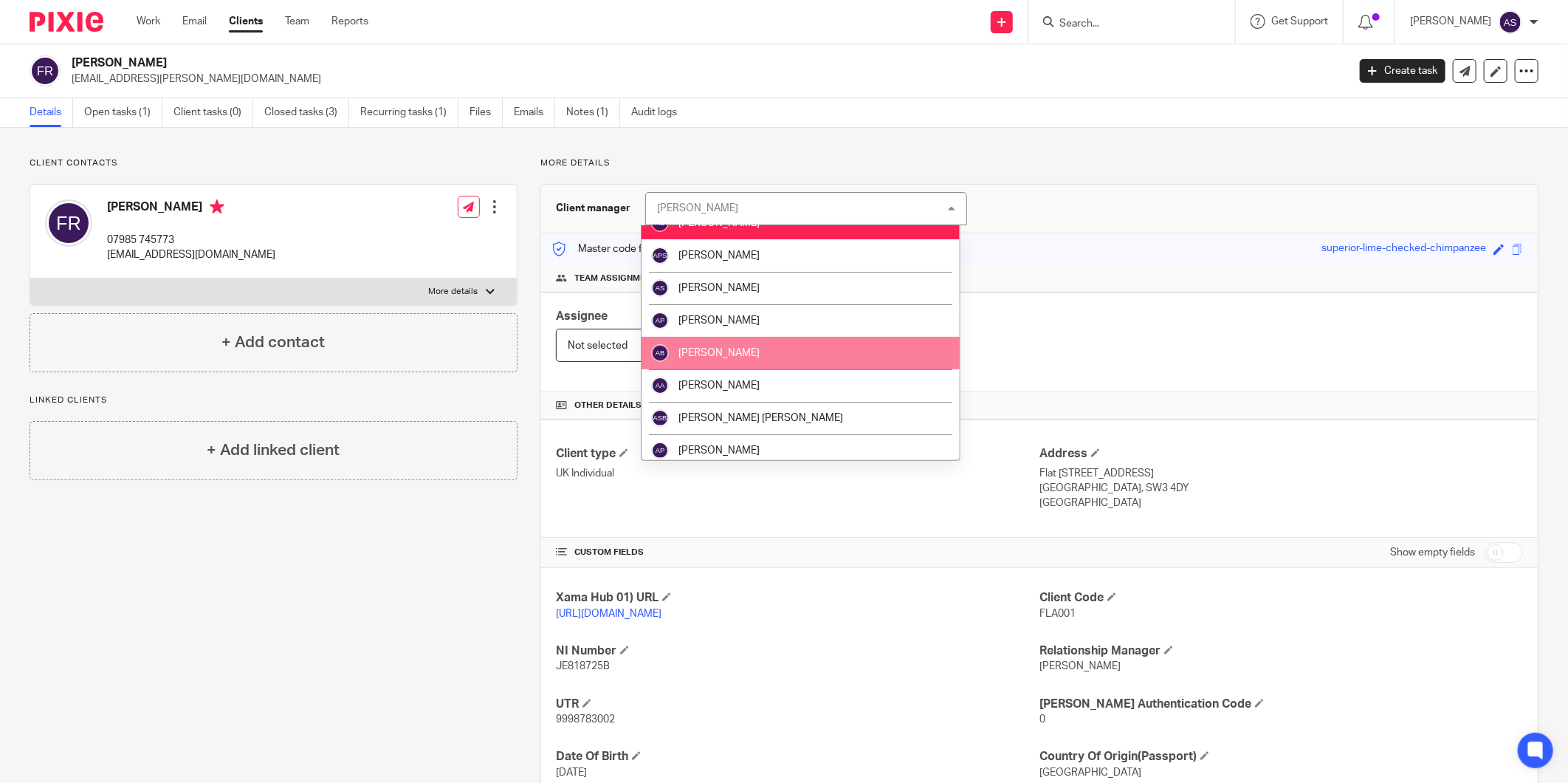
click at [734, 347] on li "[PERSON_NAME]" at bounding box center [800, 353] width 318 height 33
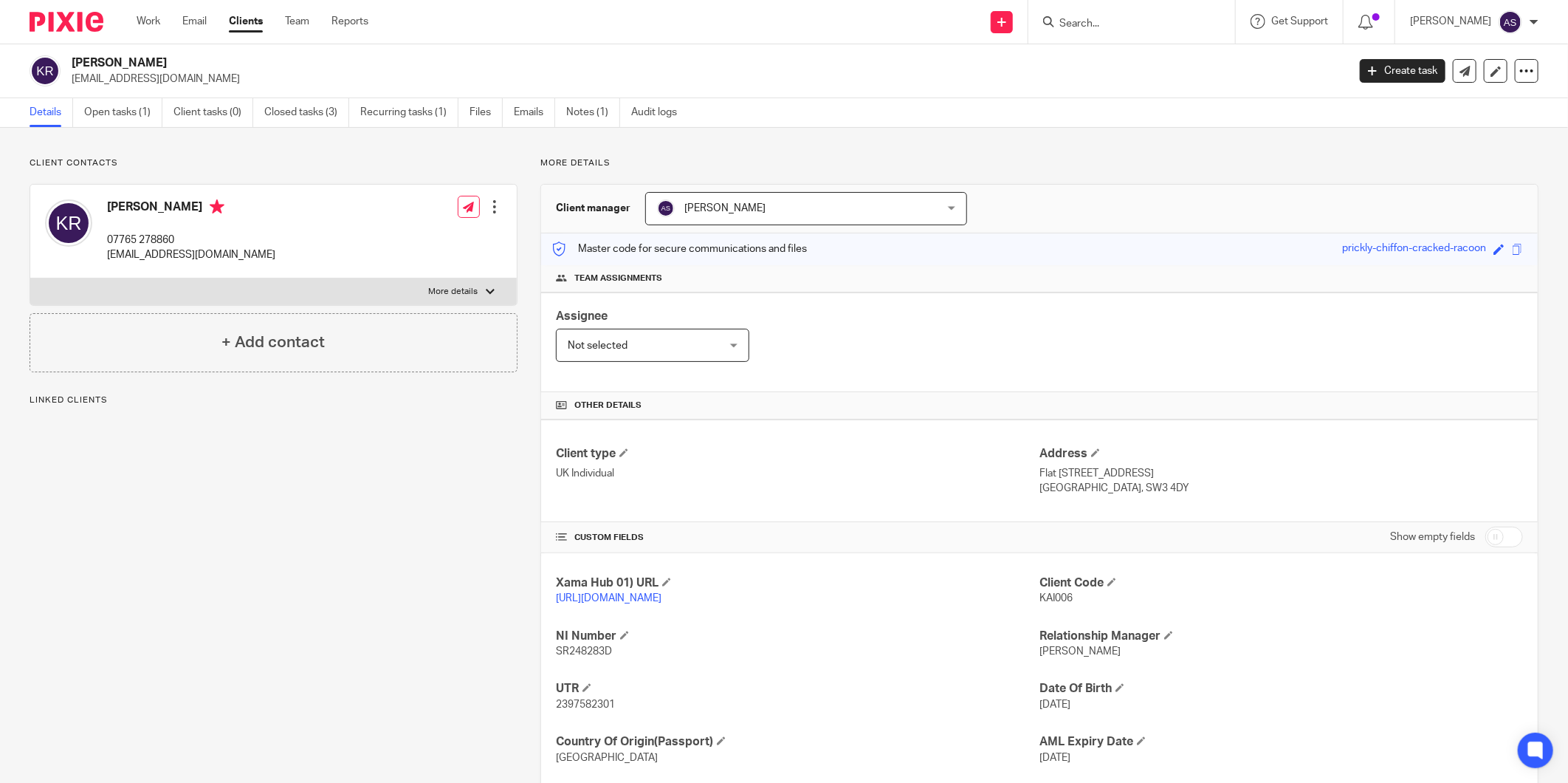
click at [788, 213] on span "[PERSON_NAME]" at bounding box center [781, 207] width 248 height 31
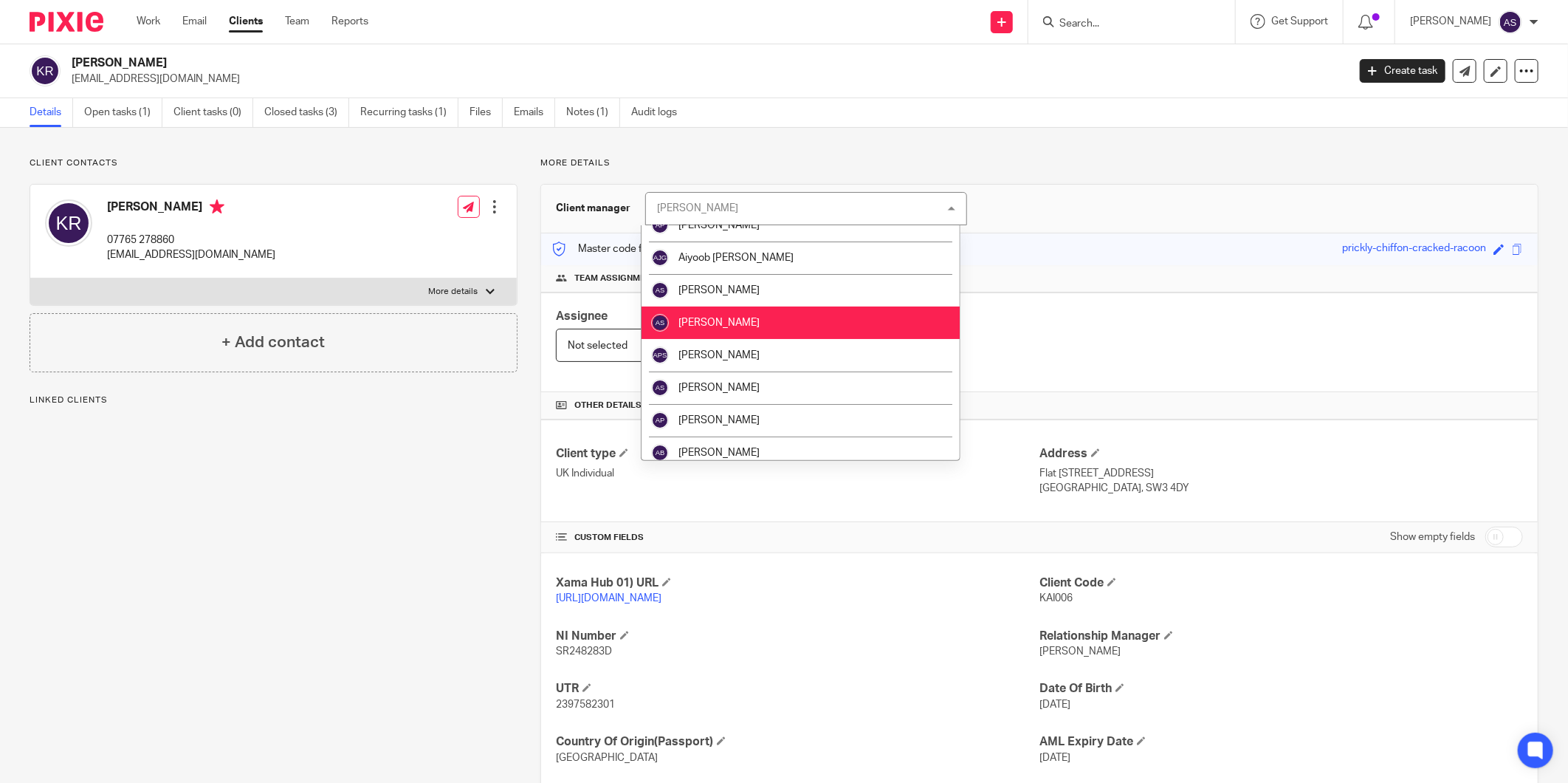
scroll to position [164, 0]
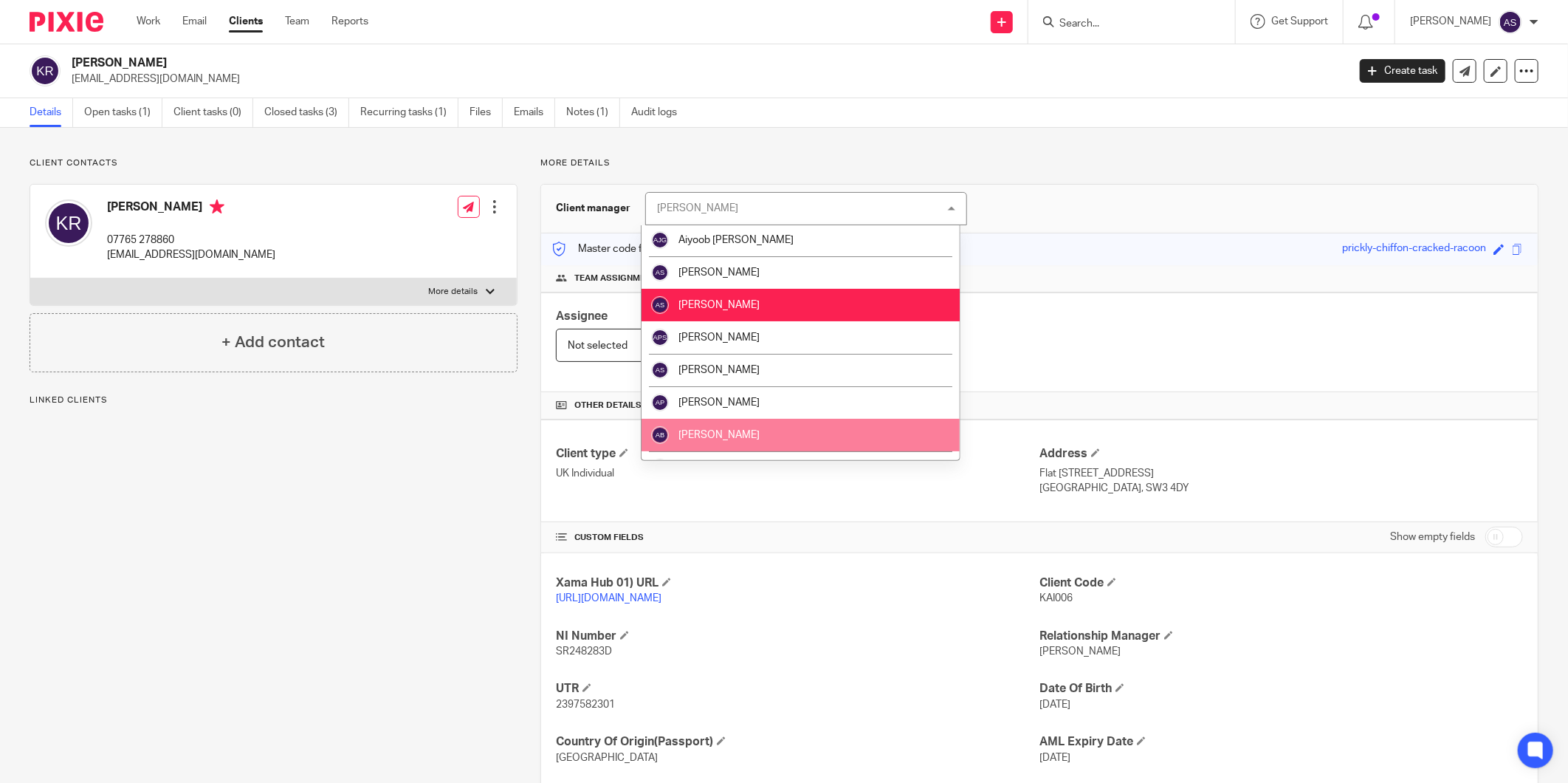
click at [733, 424] on li "[PERSON_NAME]" at bounding box center [800, 435] width 318 height 33
